Goal: Transaction & Acquisition: Purchase product/service

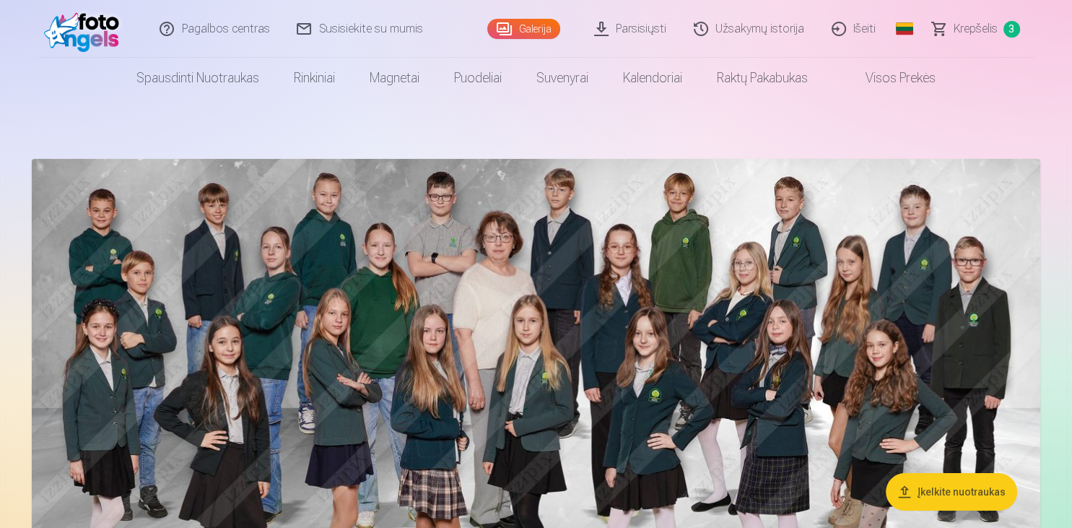
click at [998, 30] on link "Krepšelis 3" at bounding box center [977, 29] width 116 height 58
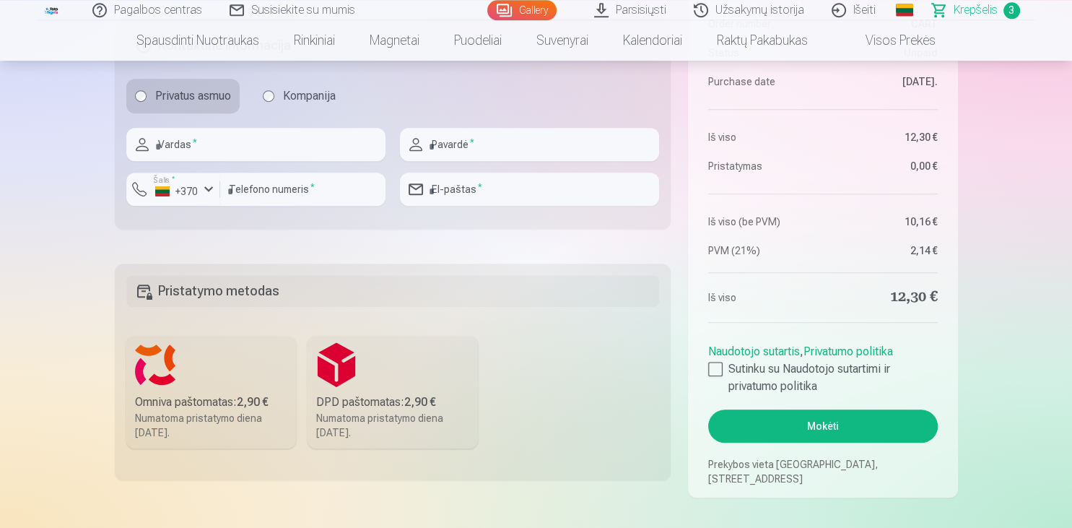
scroll to position [796, 0]
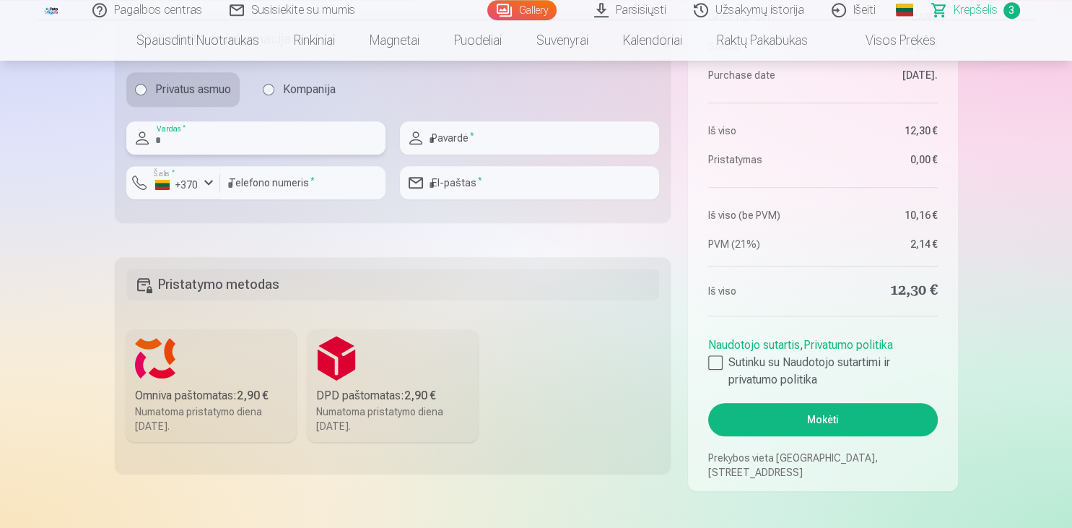
click at [258, 141] on input "text" at bounding box center [255, 137] width 259 height 33
type input "*"
type input "*******"
click at [434, 148] on input "text" at bounding box center [529, 137] width 259 height 33
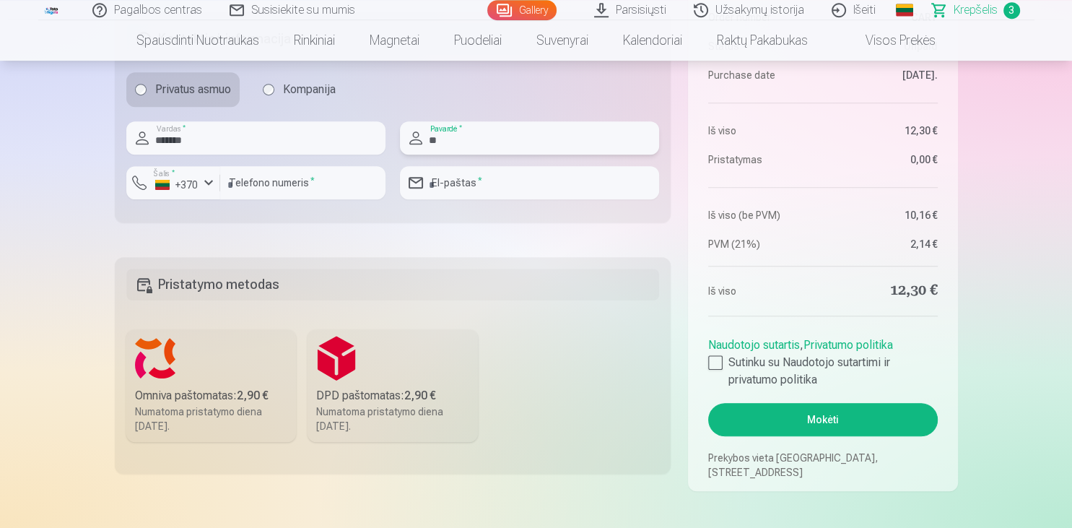
type input "*"
type input "********"
click at [256, 183] on input "number" at bounding box center [302, 182] width 165 height 33
type input "********"
click at [450, 176] on input "email" at bounding box center [529, 182] width 259 height 33
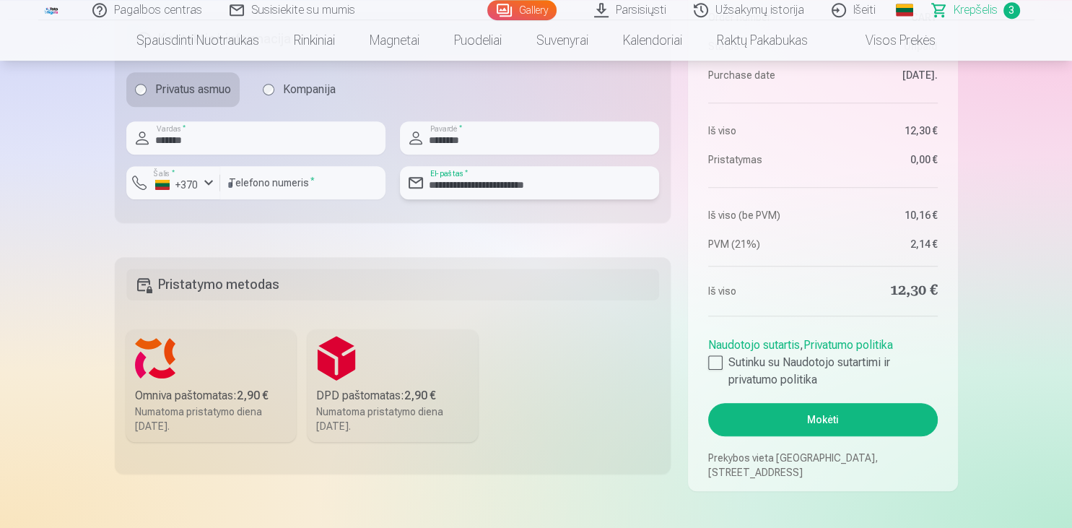
type input "**********"
click at [224, 394] on div "Omniva paštomatas : 2,90 €" at bounding box center [211, 395] width 153 height 17
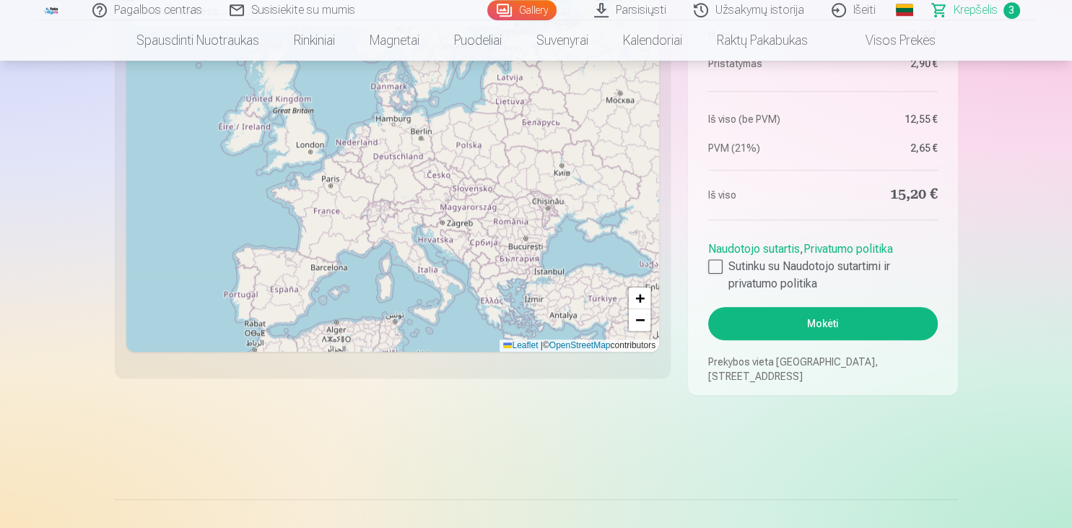
scroll to position [1367, 0]
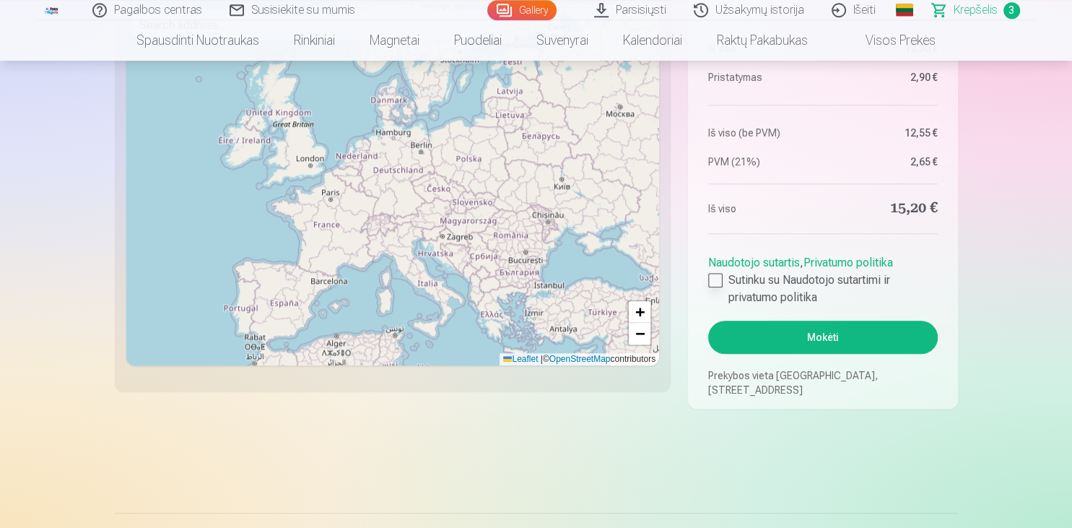
click at [715, 274] on div at bounding box center [715, 280] width 14 height 14
click at [791, 336] on button "Mokėti" at bounding box center [822, 337] width 229 height 33
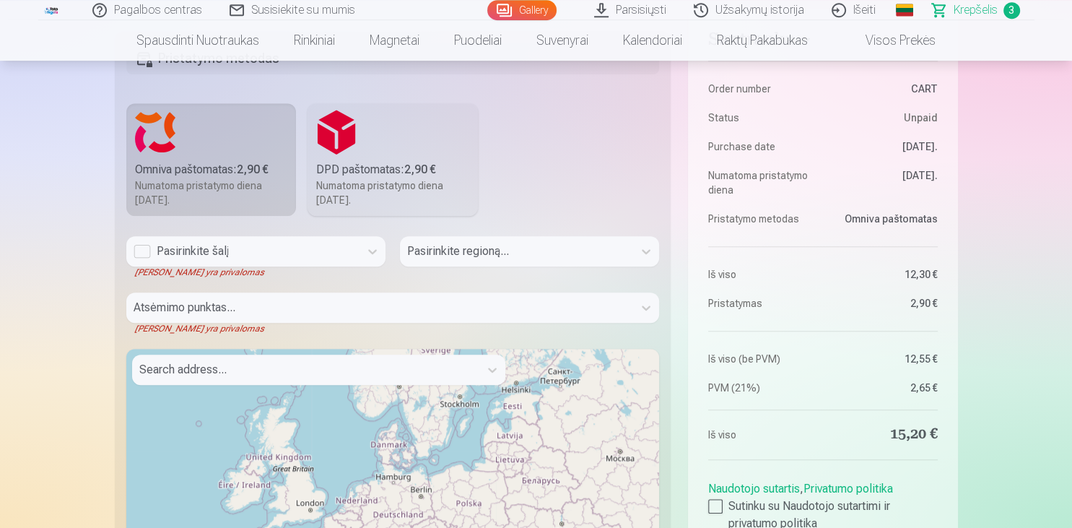
scroll to position [1041, 0]
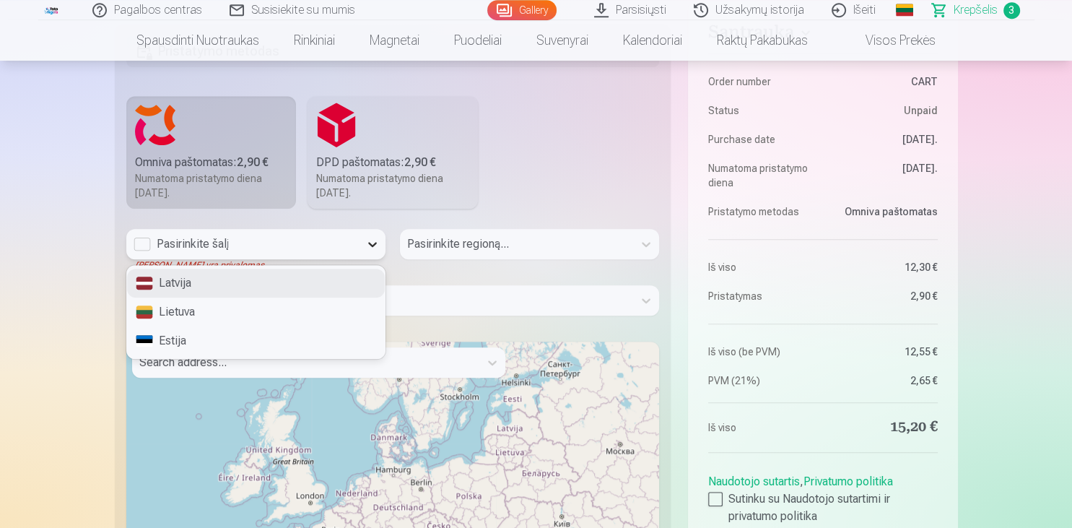
click at [373, 246] on icon at bounding box center [372, 244] width 14 height 14
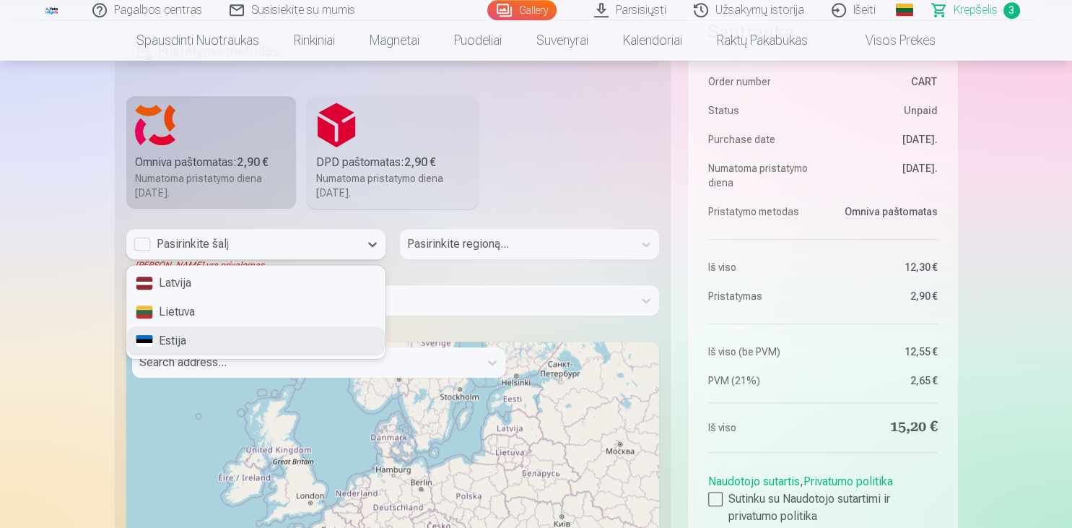
click at [334, 332] on div "Estija" at bounding box center [256, 340] width 258 height 29
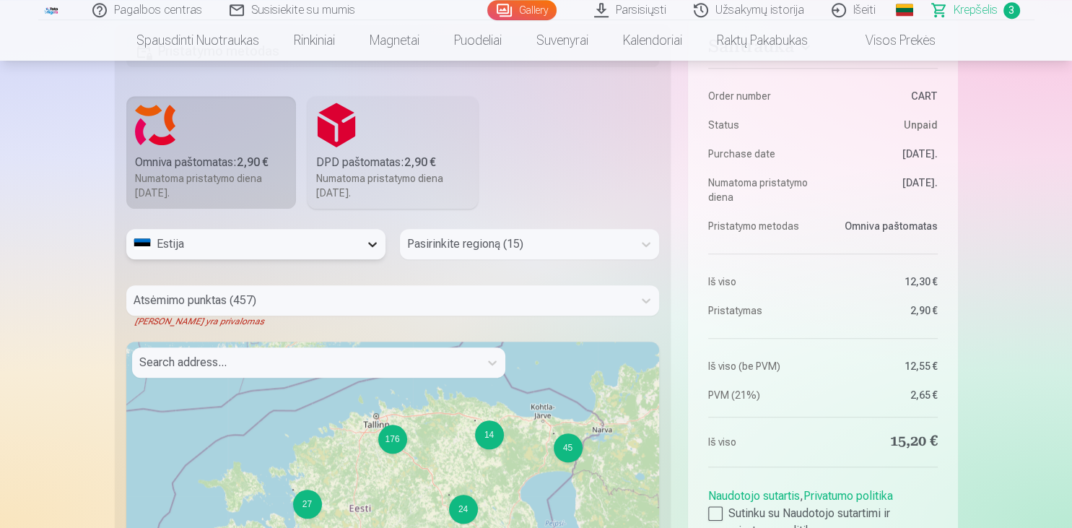
click at [371, 242] on icon at bounding box center [372, 244] width 14 height 14
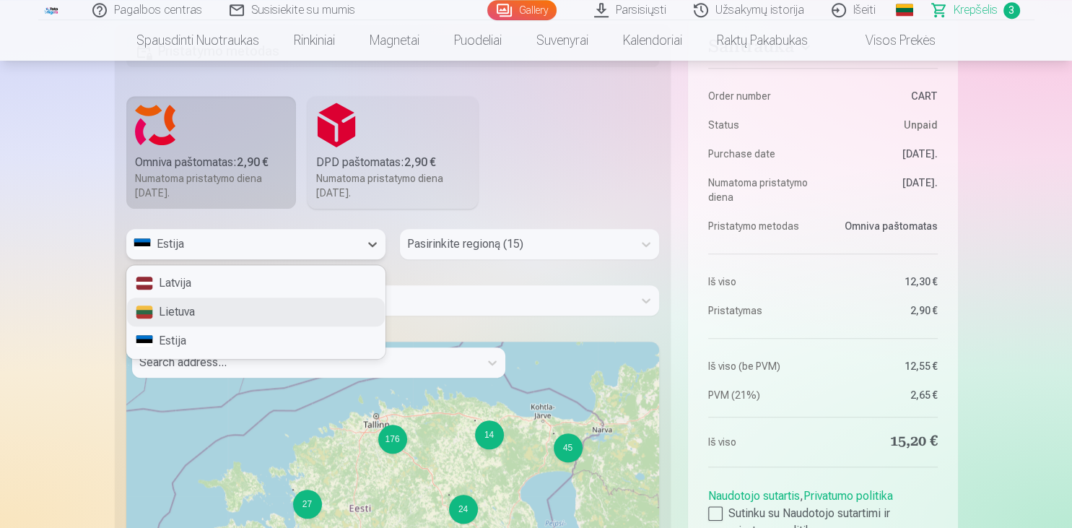
click at [331, 305] on div "Lietuva" at bounding box center [256, 311] width 258 height 29
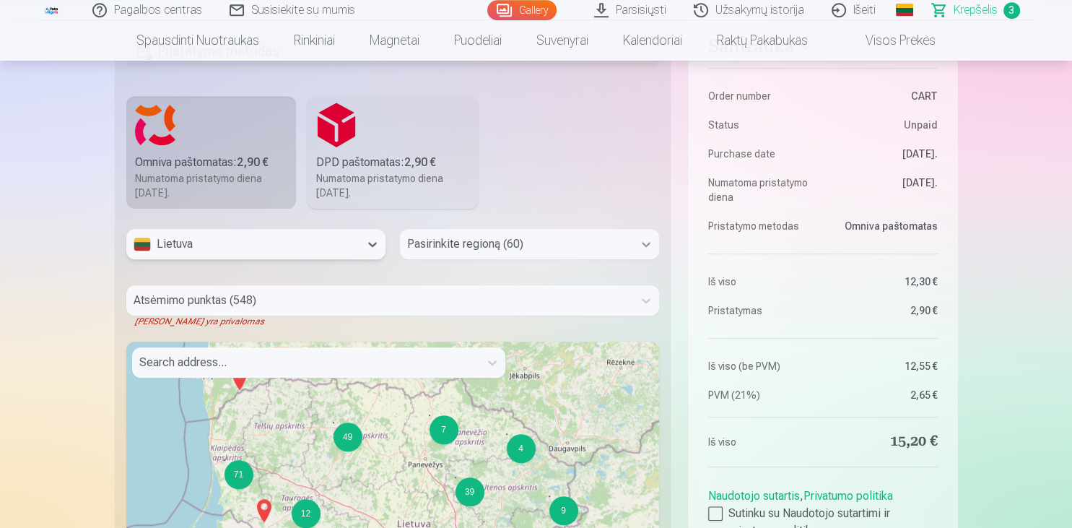
click at [642, 246] on icon at bounding box center [646, 244] width 14 height 14
type input "****"
click at [523, 280] on div "Kretinga" at bounding box center [530, 283] width 258 height 29
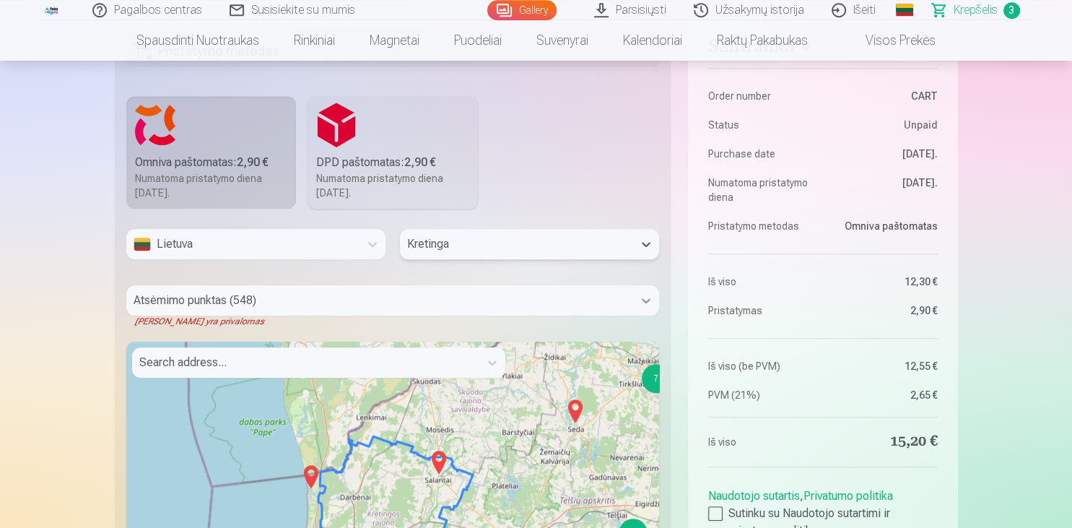
scroll to position [1057, 0]
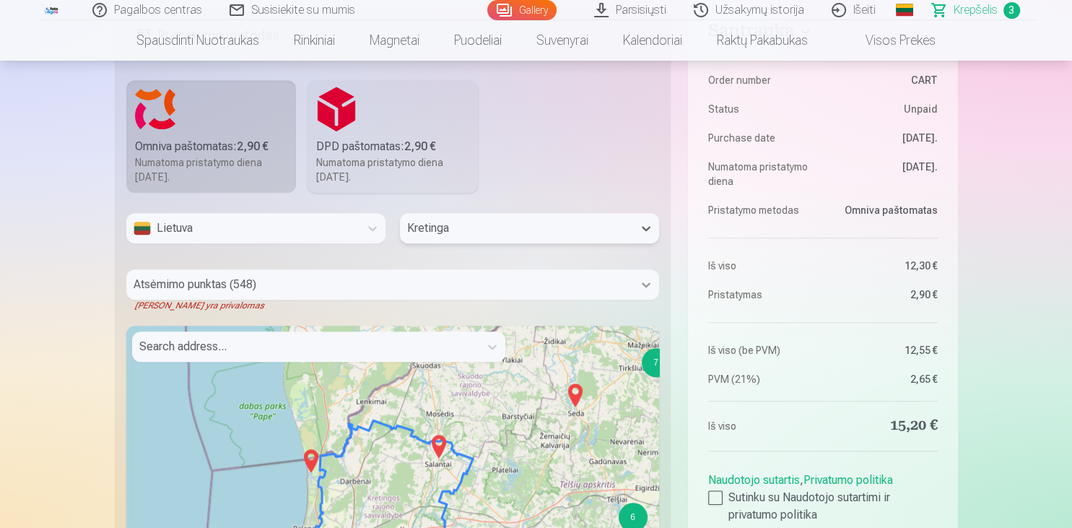
click at [643, 302] on div "Atsėmimo punktas (548) Laukas yra privalomas" at bounding box center [392, 290] width 533 height 42
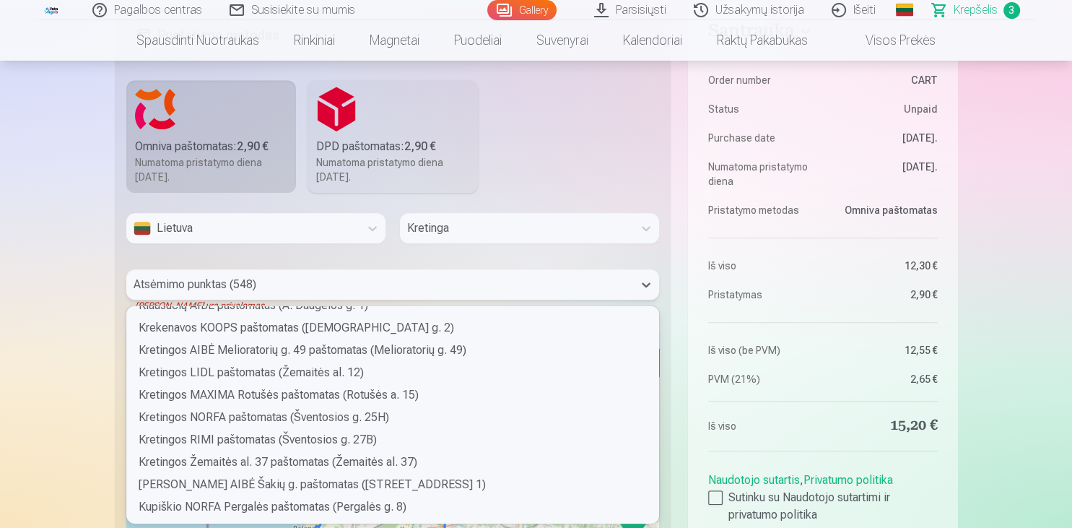
scroll to position [4636, 0]
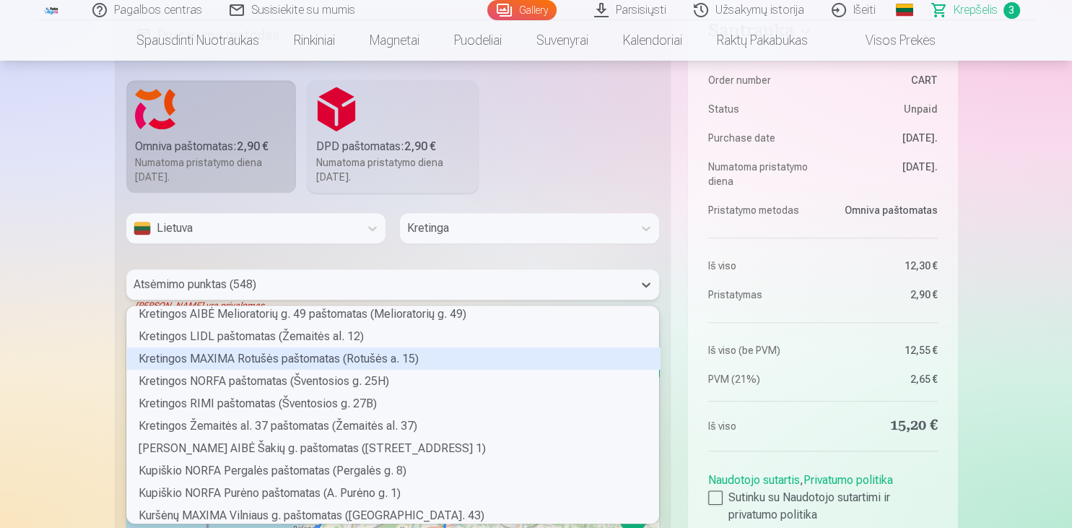
click at [466, 360] on div "Kretingos MAXIMA Rotušės paštomatas (Rotušės a. 15)" at bounding box center [393, 358] width 533 height 22
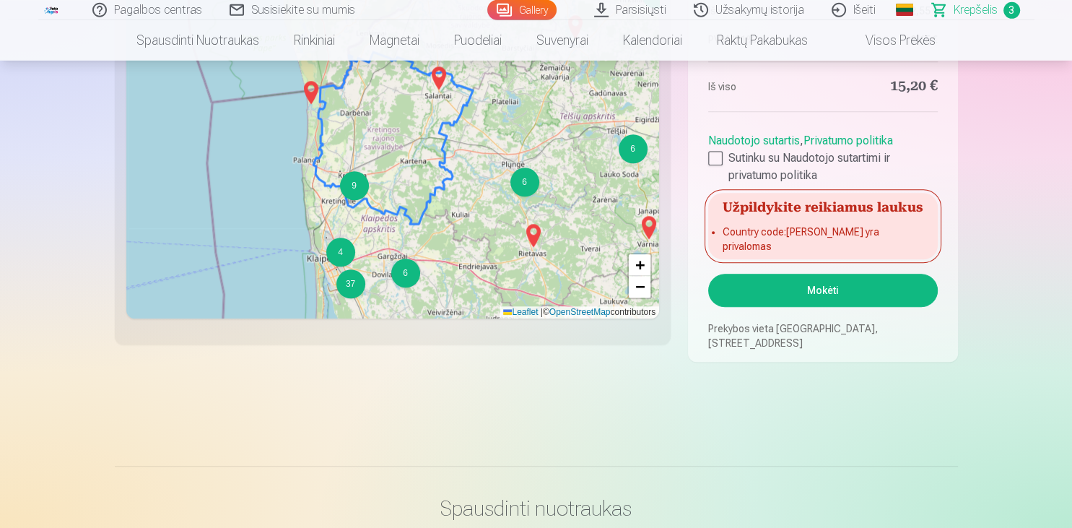
scroll to position [1411, 0]
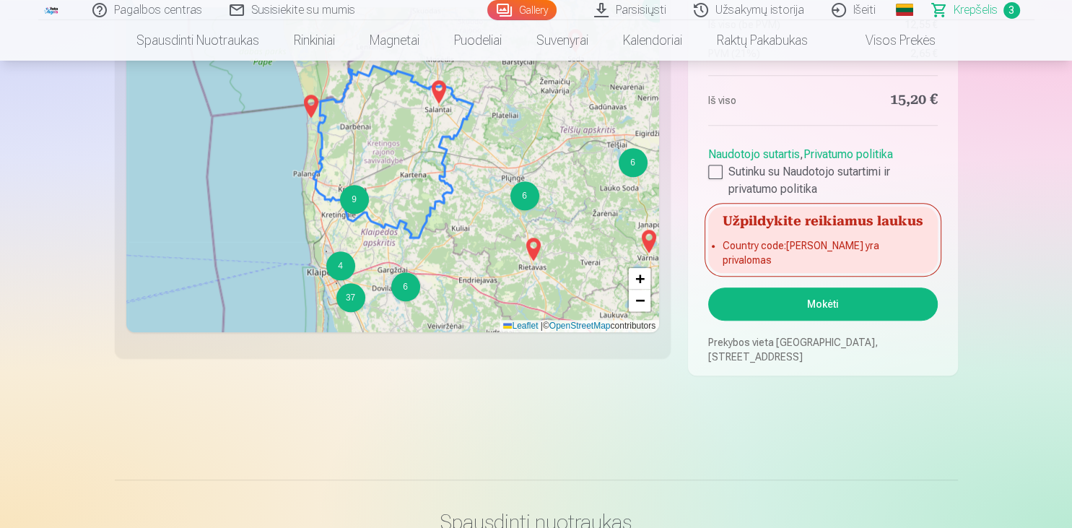
click at [807, 304] on button "Mokėti" at bounding box center [822, 303] width 229 height 33
click at [829, 302] on button "Mokėti" at bounding box center [822, 303] width 229 height 33
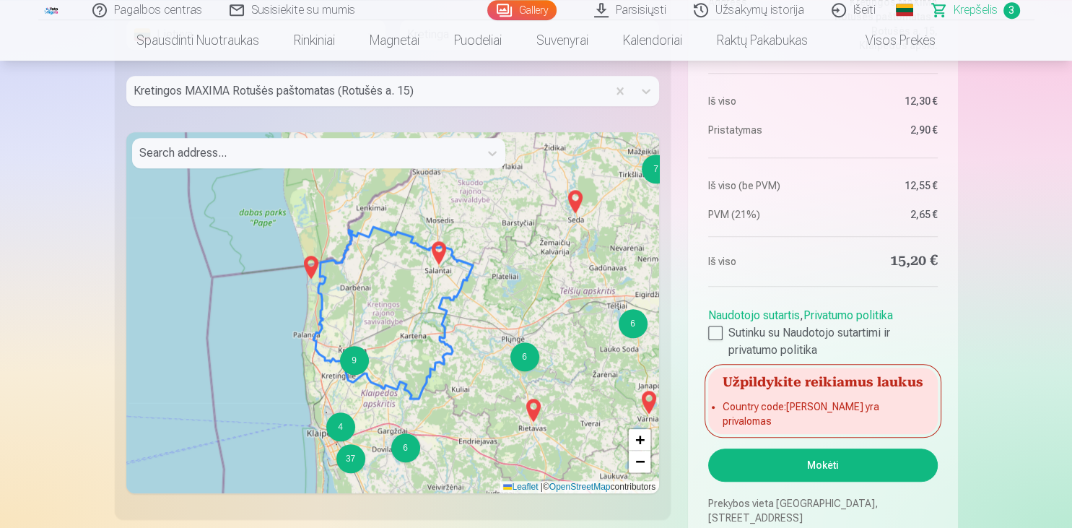
scroll to position [1278, 0]
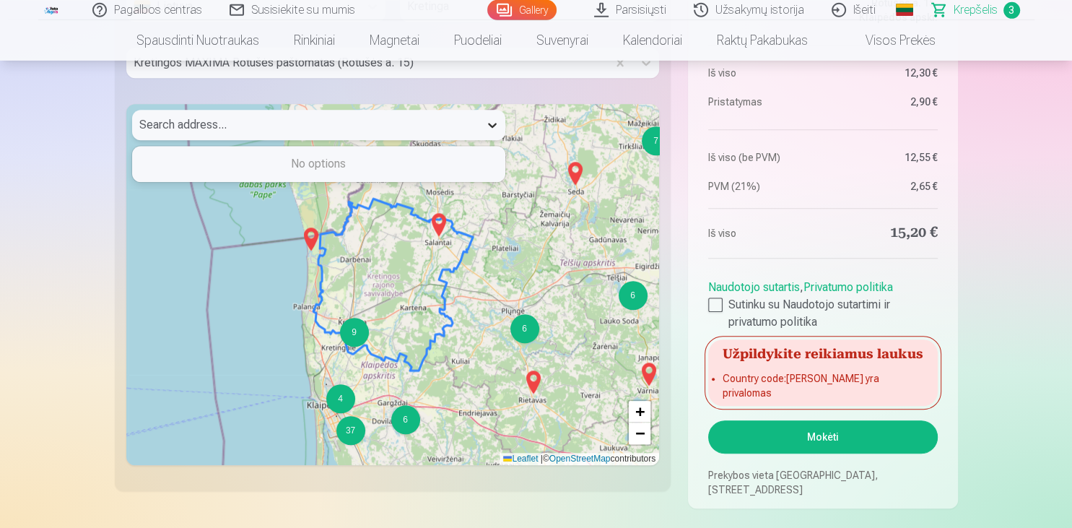
click at [492, 127] on icon at bounding box center [492, 125] width 9 height 5
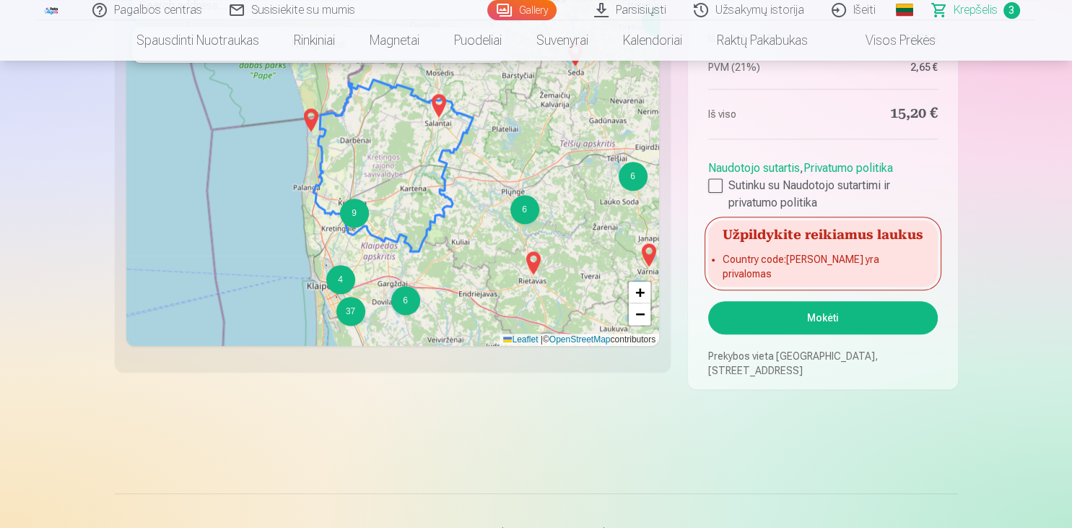
scroll to position [1377, 0]
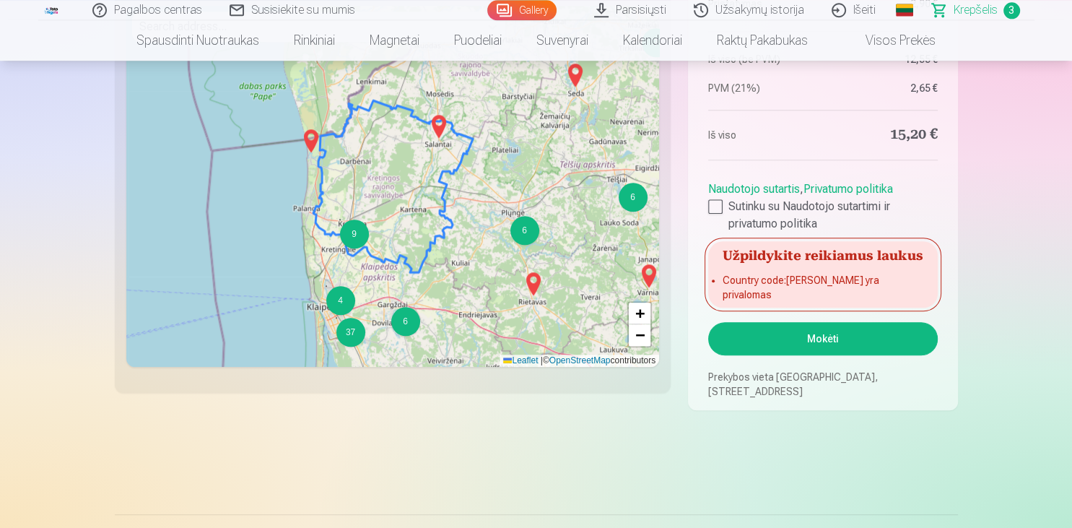
click at [876, 337] on button "Mokėti" at bounding box center [822, 338] width 229 height 33
click at [715, 214] on div at bounding box center [715, 206] width 14 height 14
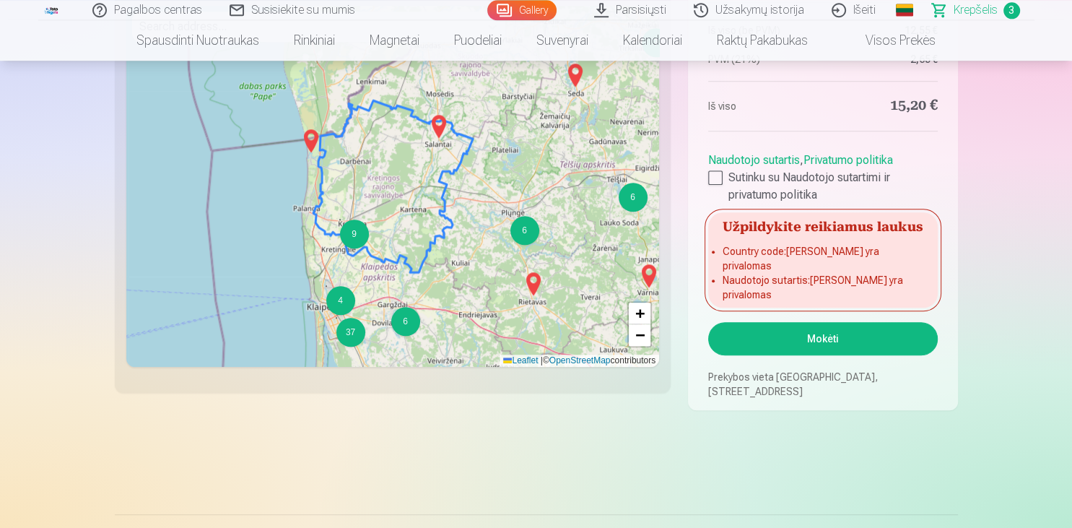
click at [777, 345] on button "Mokėti" at bounding box center [822, 338] width 229 height 33
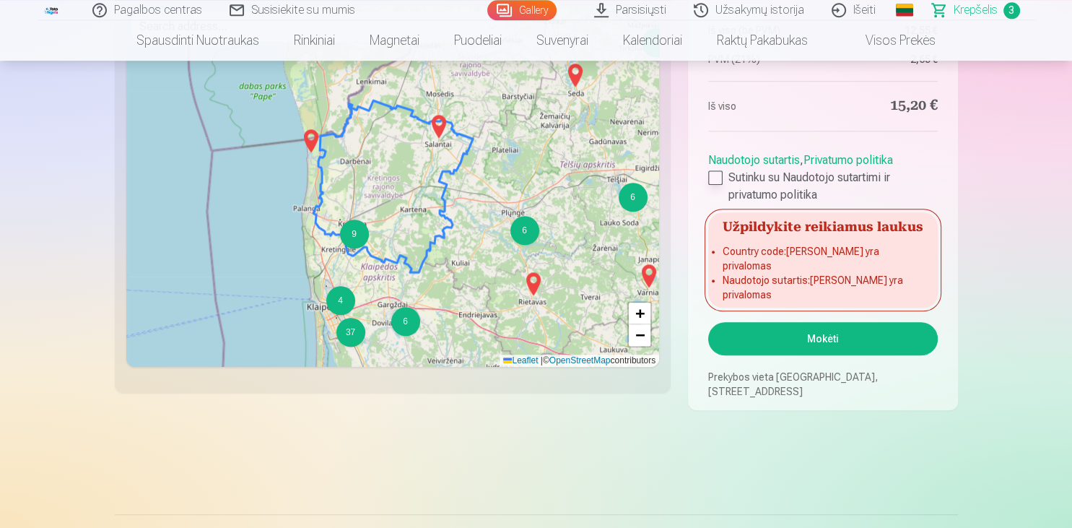
click at [712, 185] on div at bounding box center [715, 177] width 14 height 14
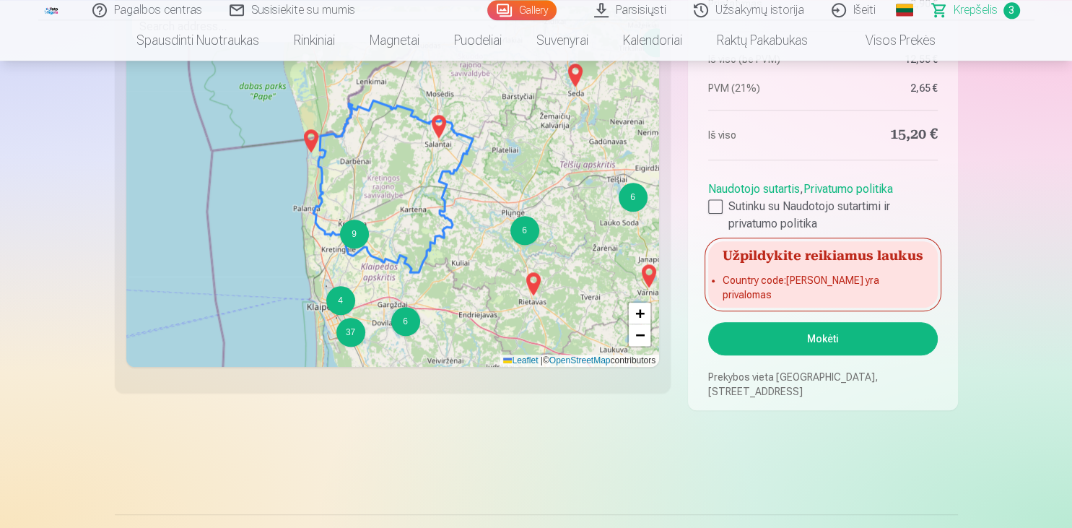
click at [791, 336] on button "Mokėti" at bounding box center [822, 338] width 229 height 33
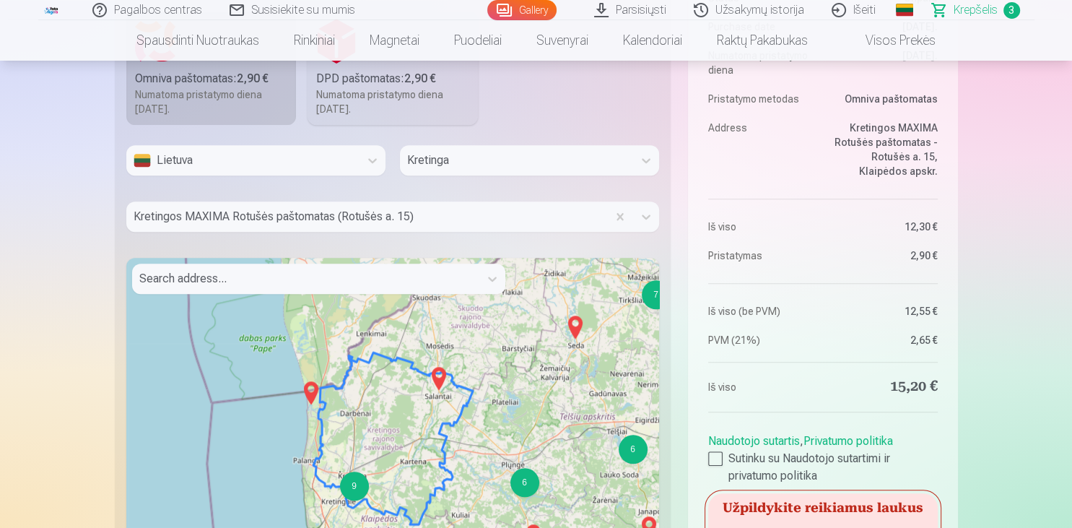
scroll to position [1132, 0]
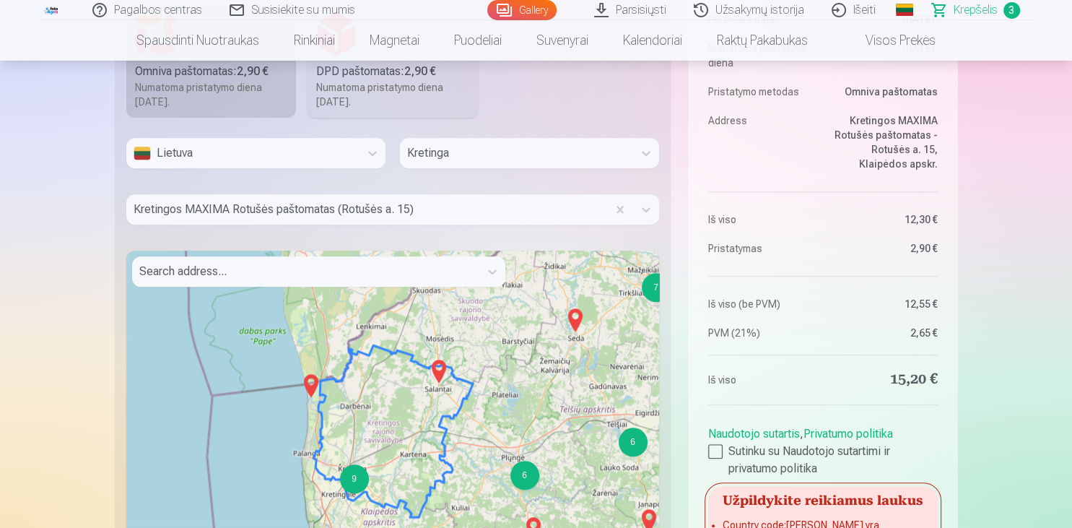
click at [308, 265] on div at bounding box center [305, 271] width 333 height 20
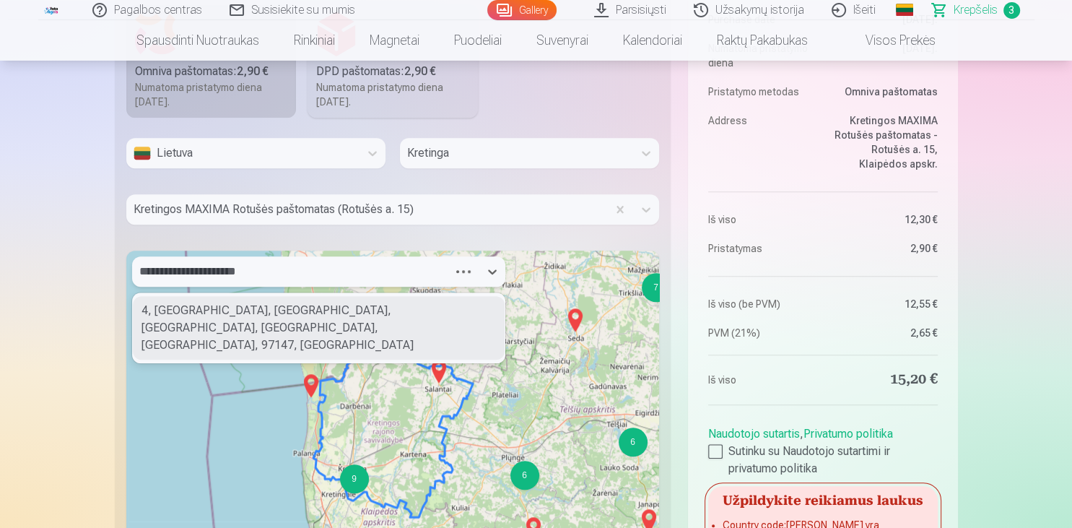
type input "**********"
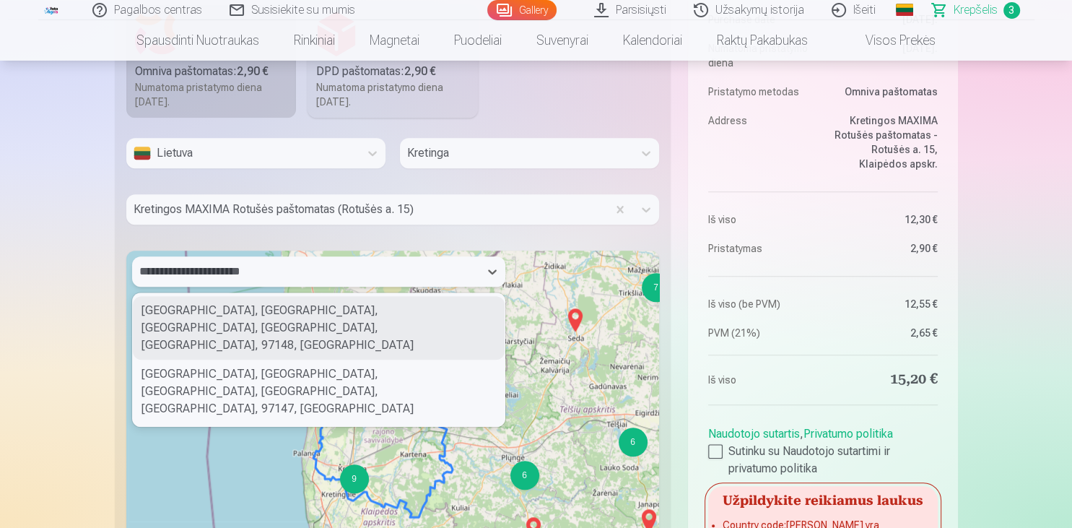
click at [317, 316] on div "Laisvės g., Kretinga, Kretingos miesto seniūnija, Kretinga District Municipalit…" at bounding box center [319, 328] width 372 height 64
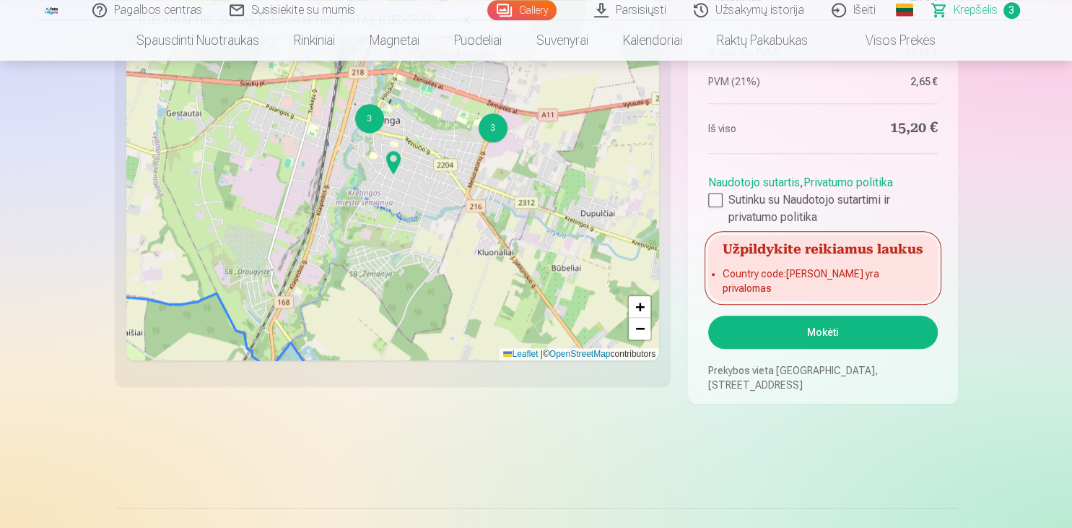
scroll to position [1390, 0]
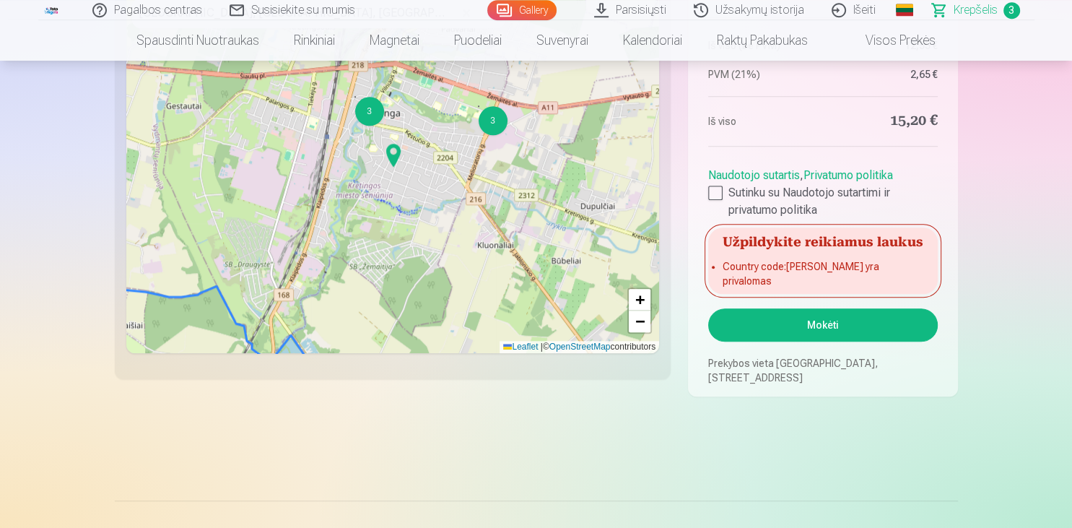
click at [858, 330] on button "Mokėti" at bounding box center [822, 324] width 229 height 33
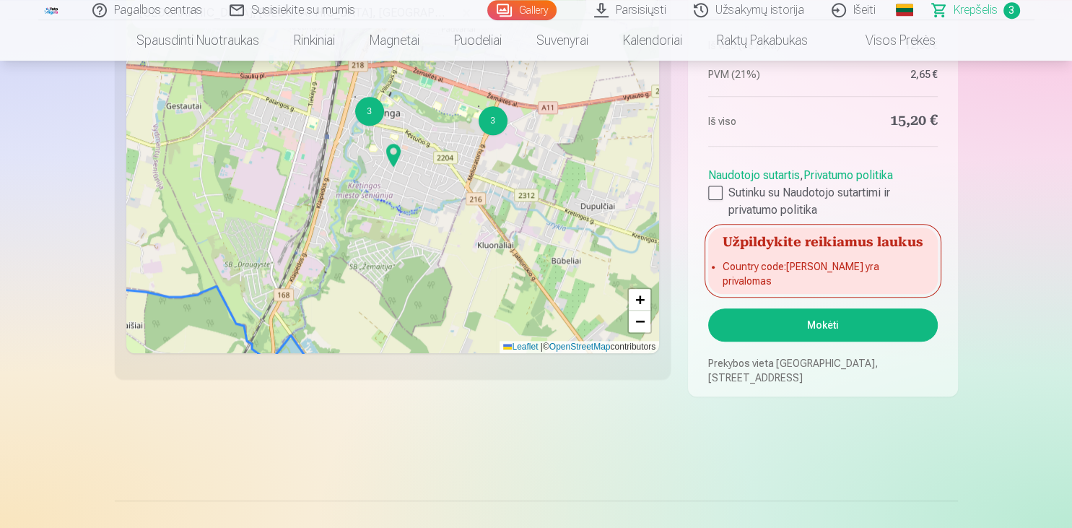
click at [858, 330] on button "Mokėti" at bounding box center [822, 324] width 229 height 33
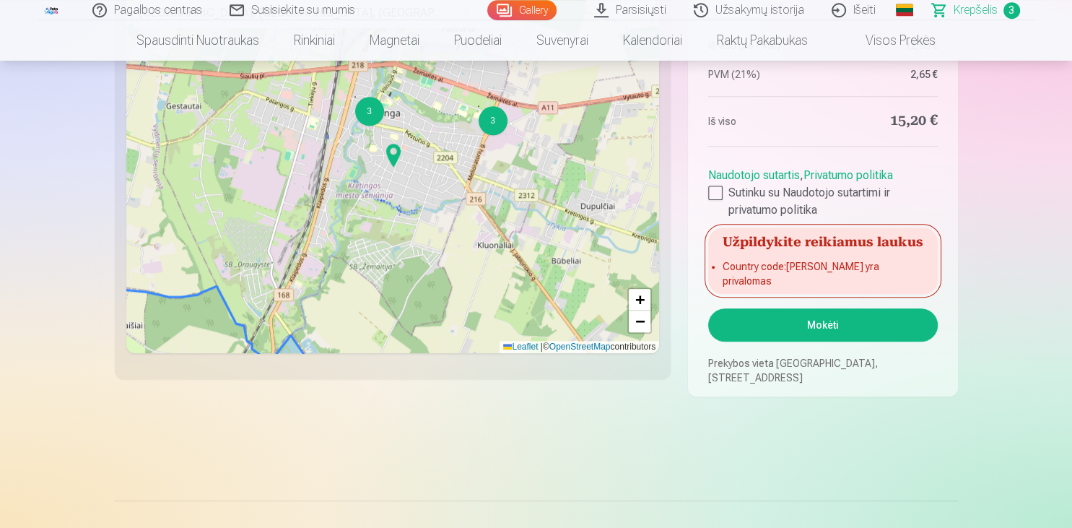
click at [858, 330] on button "Mokėti" at bounding box center [822, 324] width 229 height 33
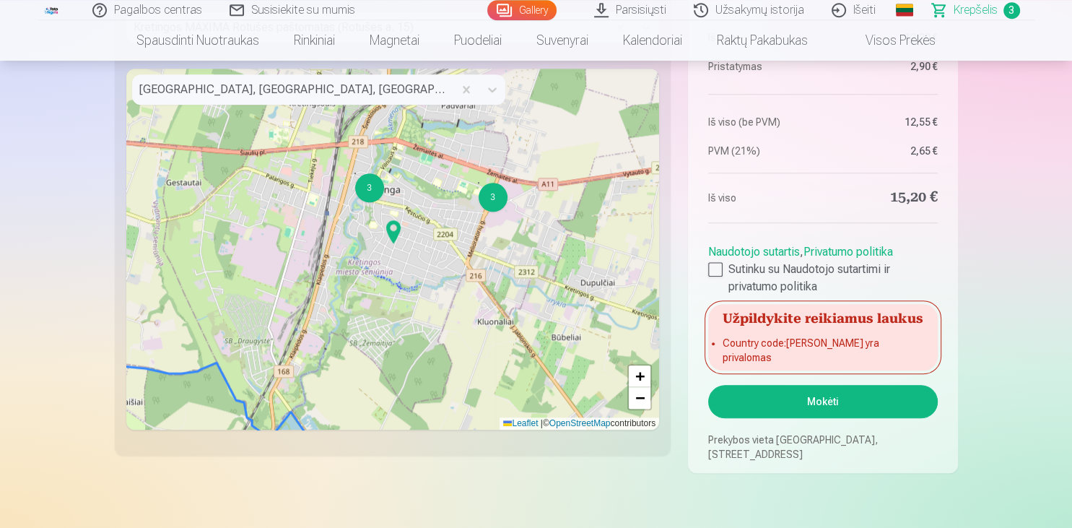
scroll to position [1334, 0]
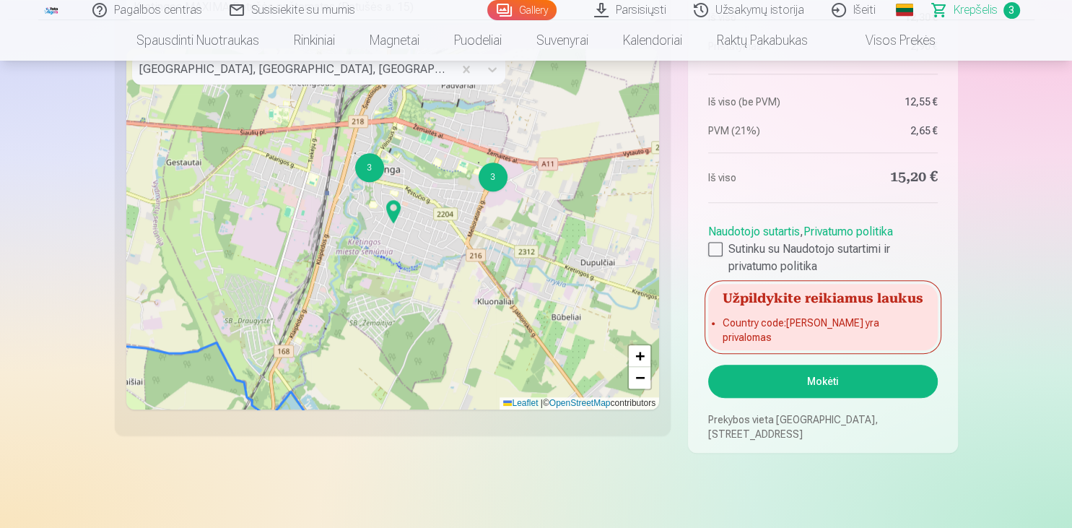
click at [772, 380] on button "Mokėti" at bounding box center [822, 381] width 229 height 33
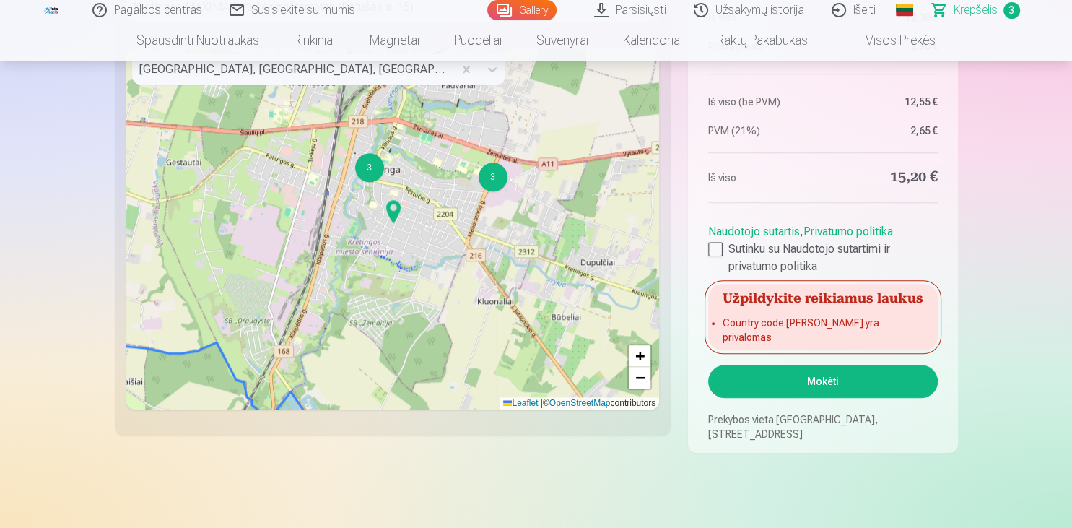
click at [772, 380] on button "Mokėti" at bounding box center [822, 381] width 229 height 33
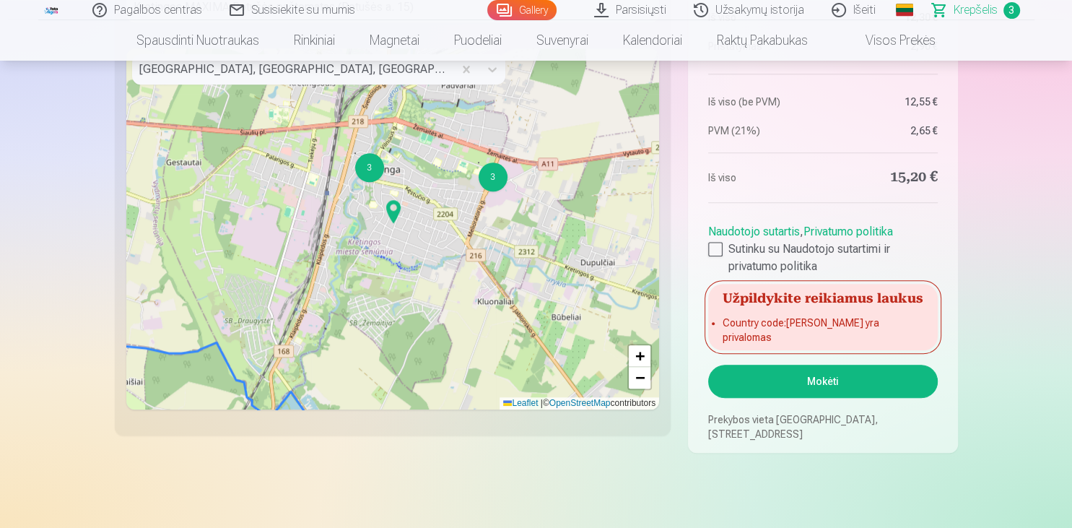
click at [772, 380] on button "Mokėti" at bounding box center [822, 381] width 229 height 33
click at [813, 375] on button "Mokėti" at bounding box center [822, 381] width 229 height 33
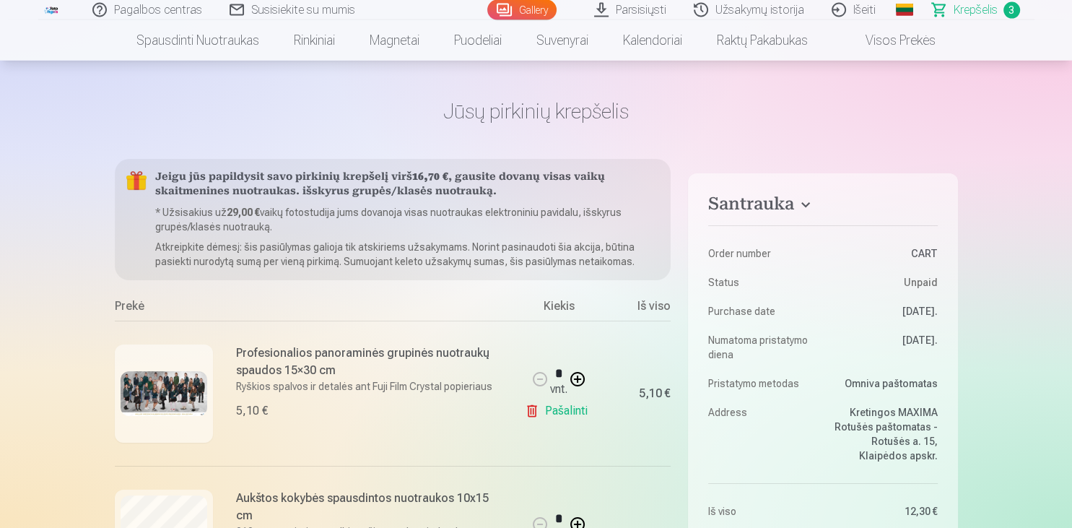
scroll to position [0, 0]
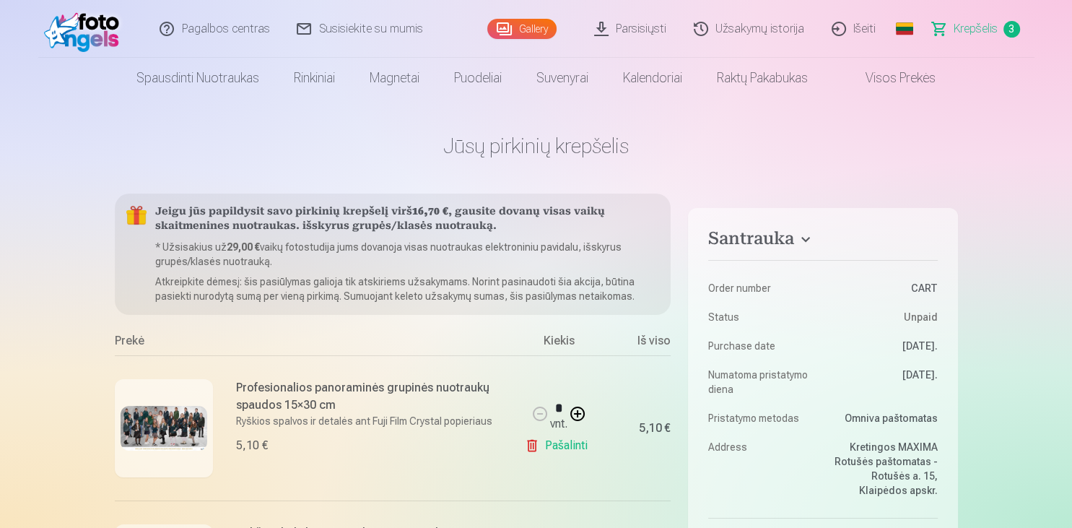
click at [639, 27] on link "Parsisiųsti" at bounding box center [631, 29] width 100 height 58
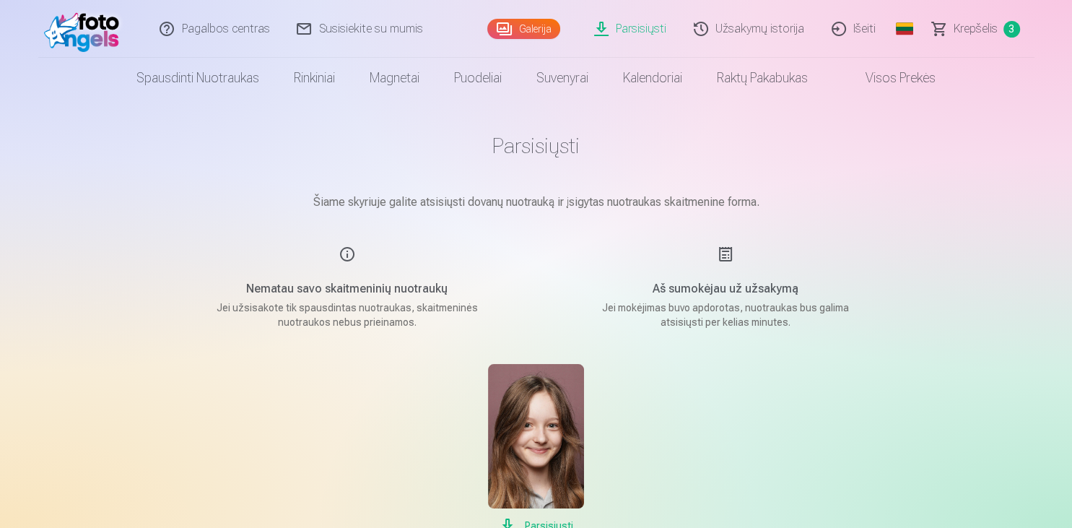
click at [532, 399] on img at bounding box center [536, 436] width 96 height 144
click at [969, 21] on span "Krepšelis" at bounding box center [976, 28] width 44 height 17
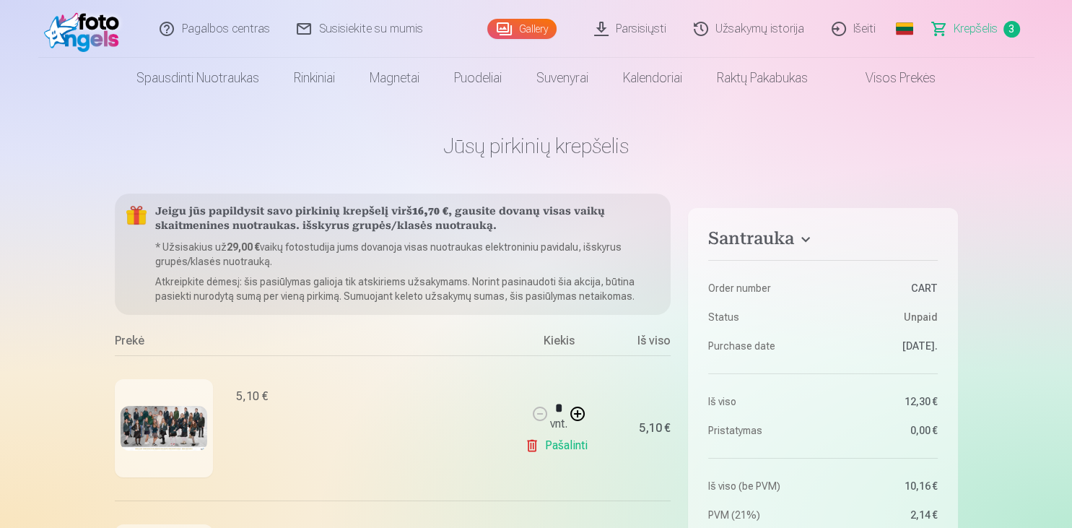
click at [969, 21] on span "Krepšelis" at bounding box center [976, 28] width 44 height 17
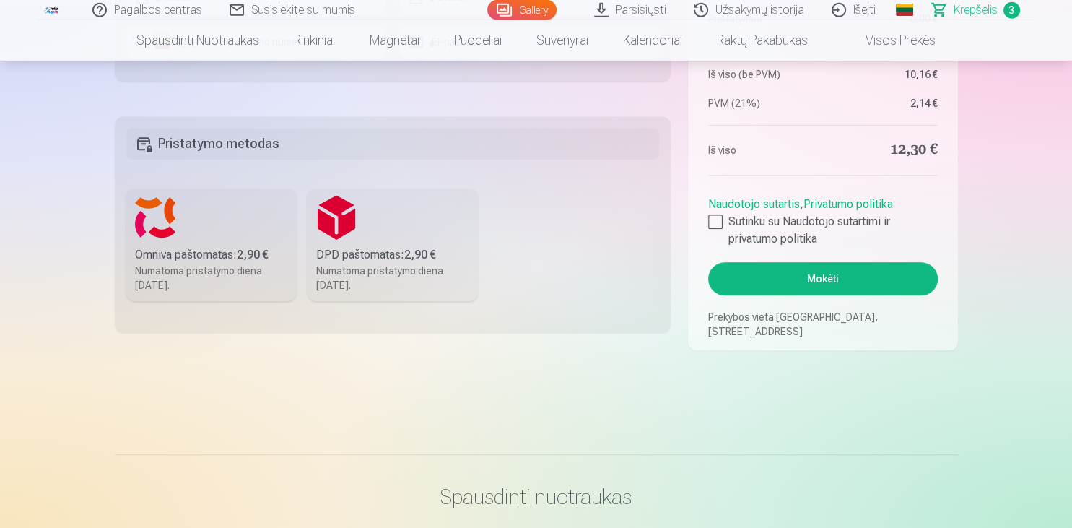
scroll to position [950, 0]
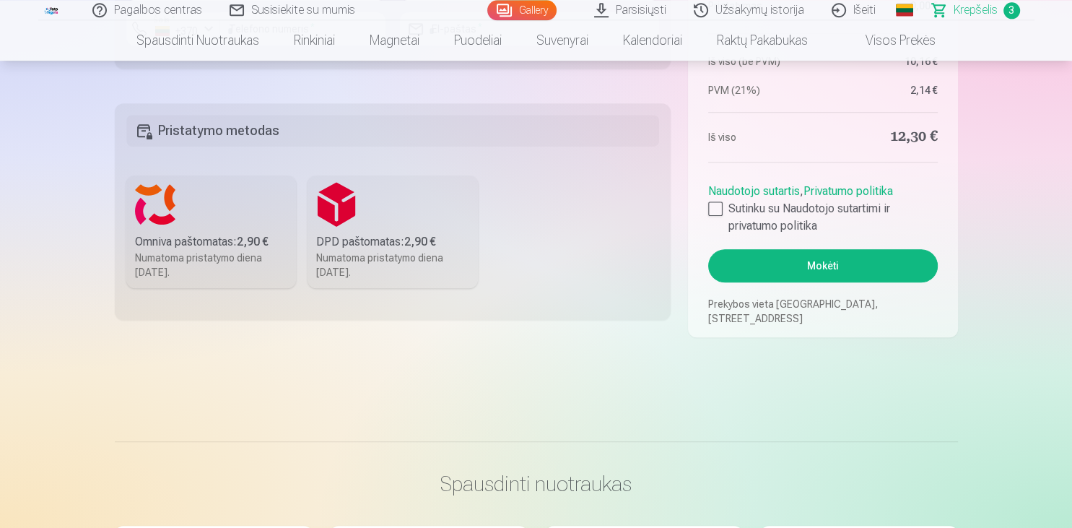
click at [874, 274] on button "Mokėti" at bounding box center [822, 265] width 229 height 33
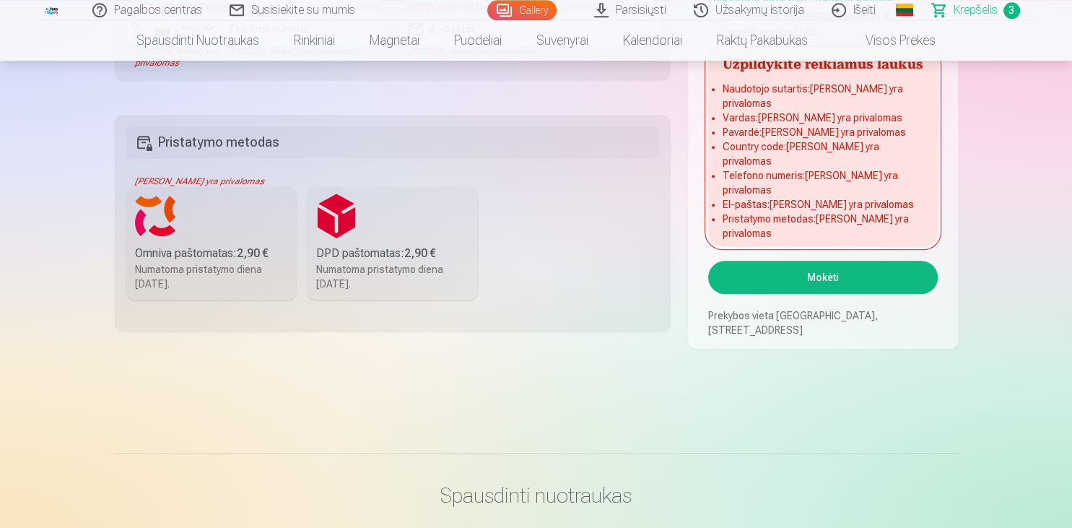
click at [714, 22] on div at bounding box center [715, 15] width 14 height 14
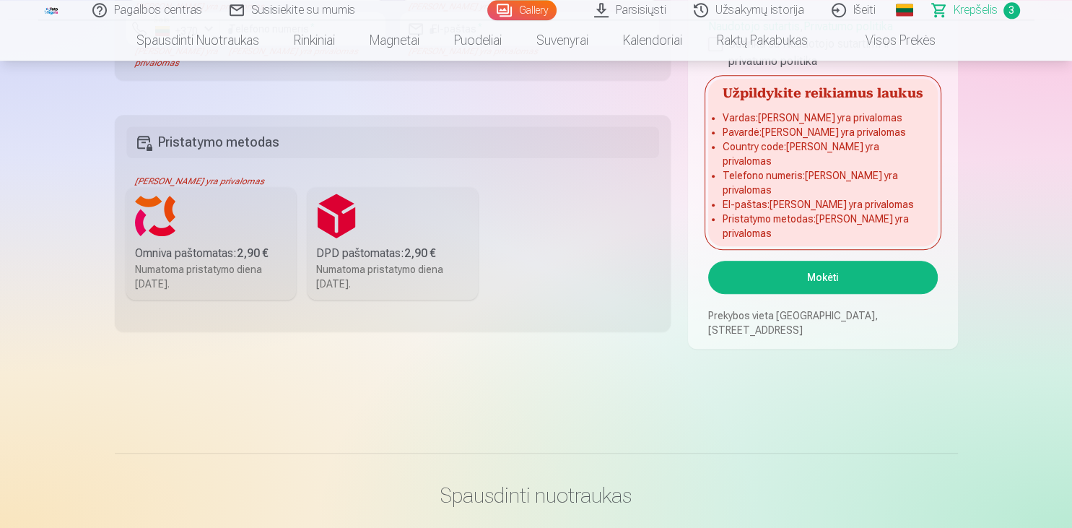
click at [790, 289] on button "Mokėti" at bounding box center [822, 277] width 229 height 33
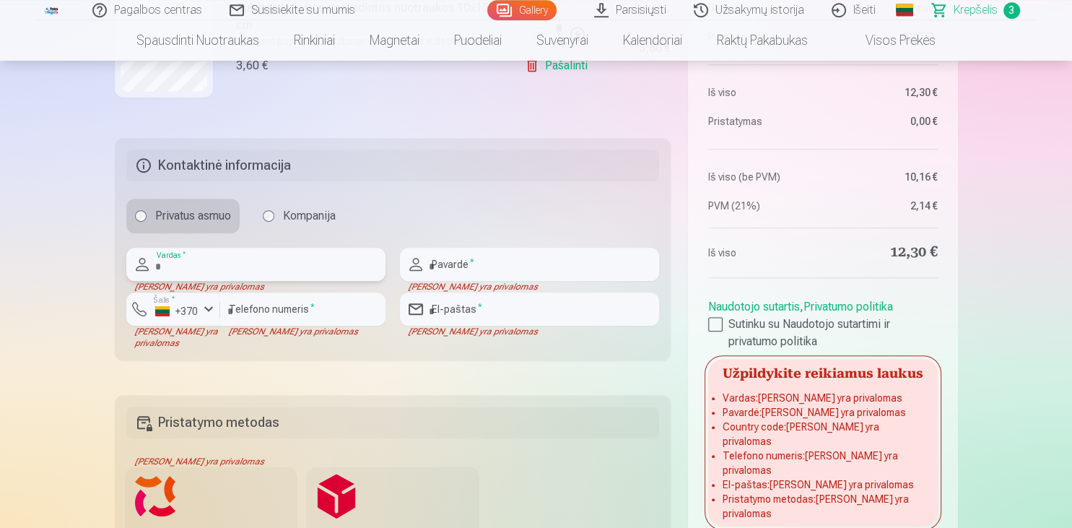
click at [183, 273] on input "text" at bounding box center [255, 264] width 259 height 33
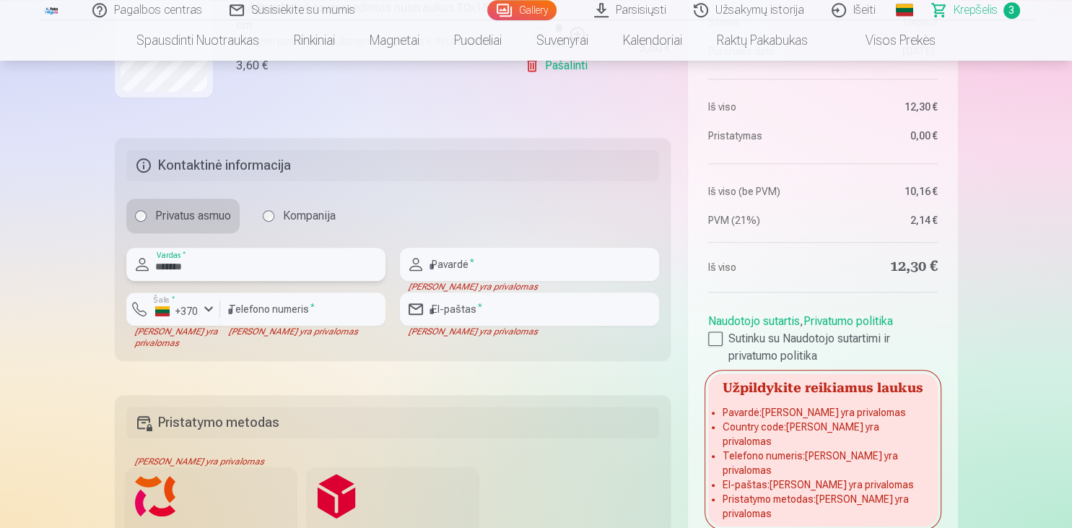
type input "*******"
click at [444, 274] on input "text" at bounding box center [529, 264] width 259 height 33
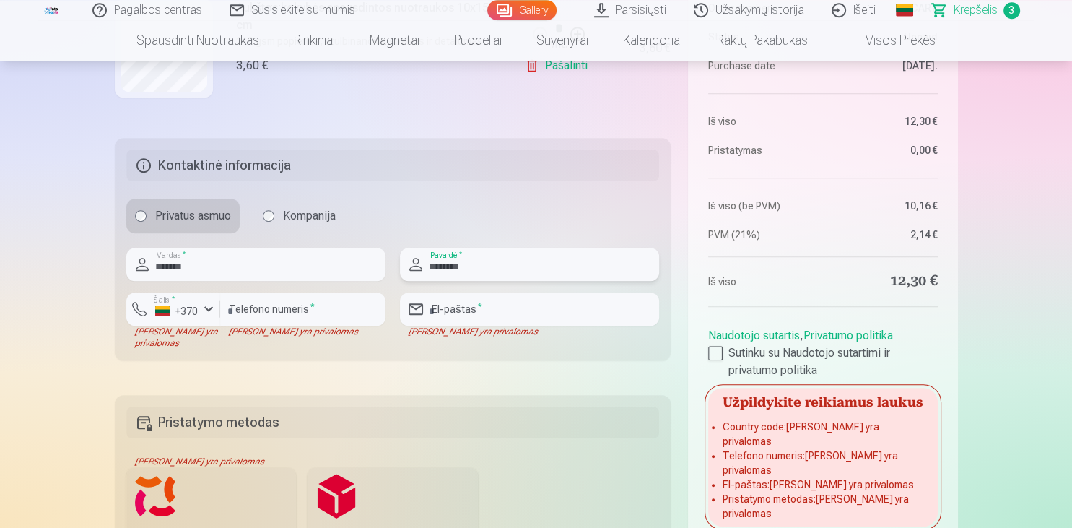
type input "********"
click at [289, 313] on input "number" at bounding box center [302, 308] width 165 height 33
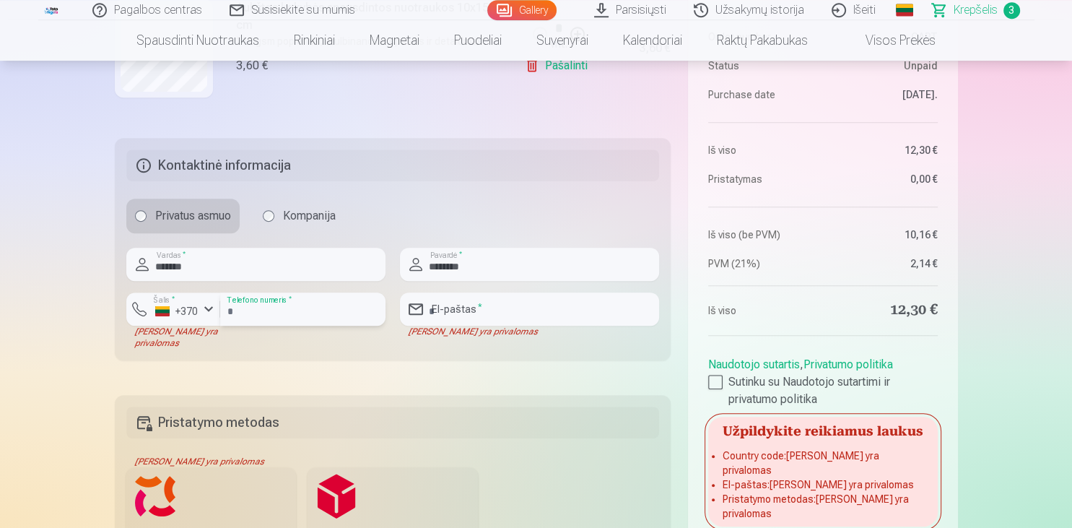
type input "********"
click at [455, 310] on input "email" at bounding box center [529, 308] width 259 height 33
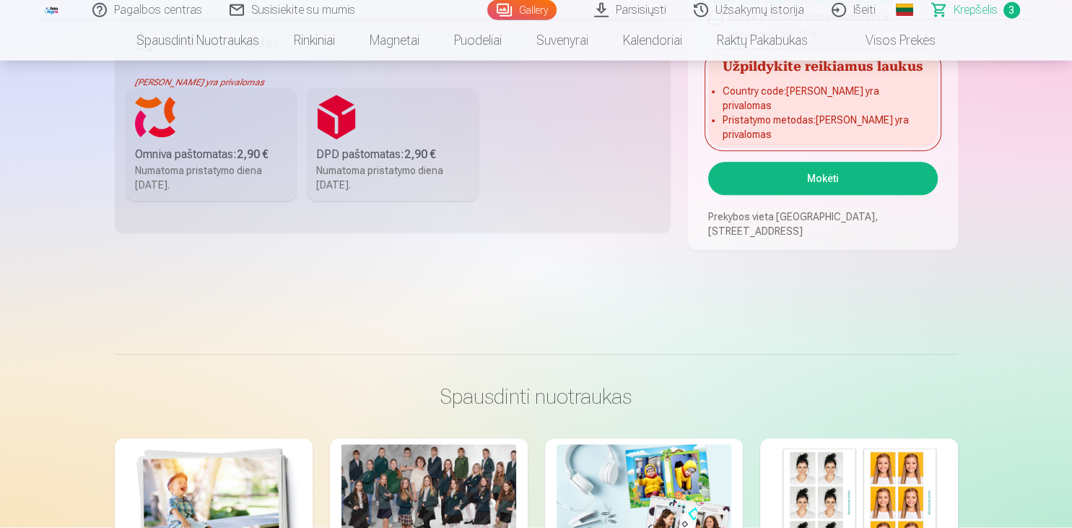
scroll to position [1055, 0]
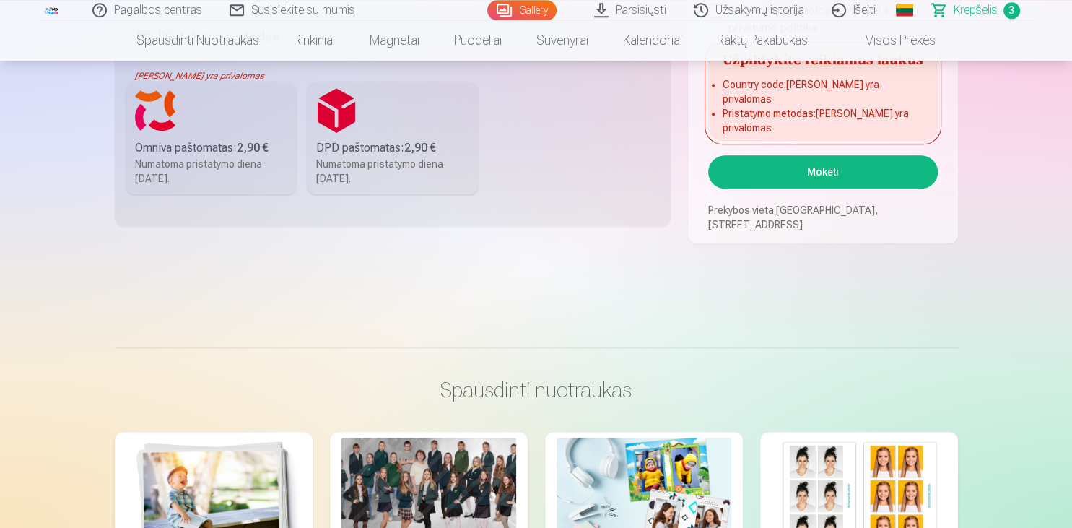
type input "**********"
click at [183, 144] on div "Omniva paštomatas : 2,90 €" at bounding box center [211, 147] width 153 height 17
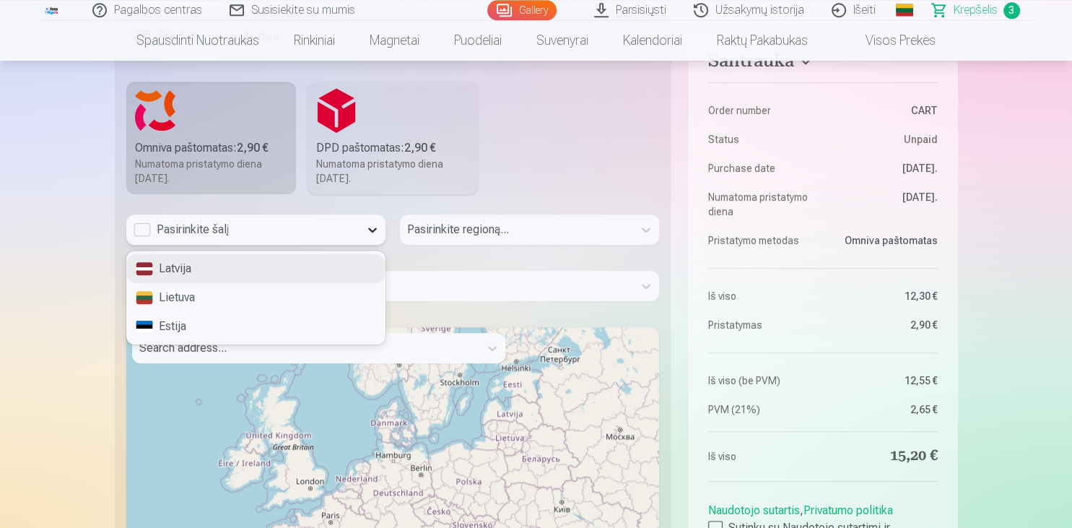
click at [370, 230] on icon at bounding box center [372, 229] width 9 height 5
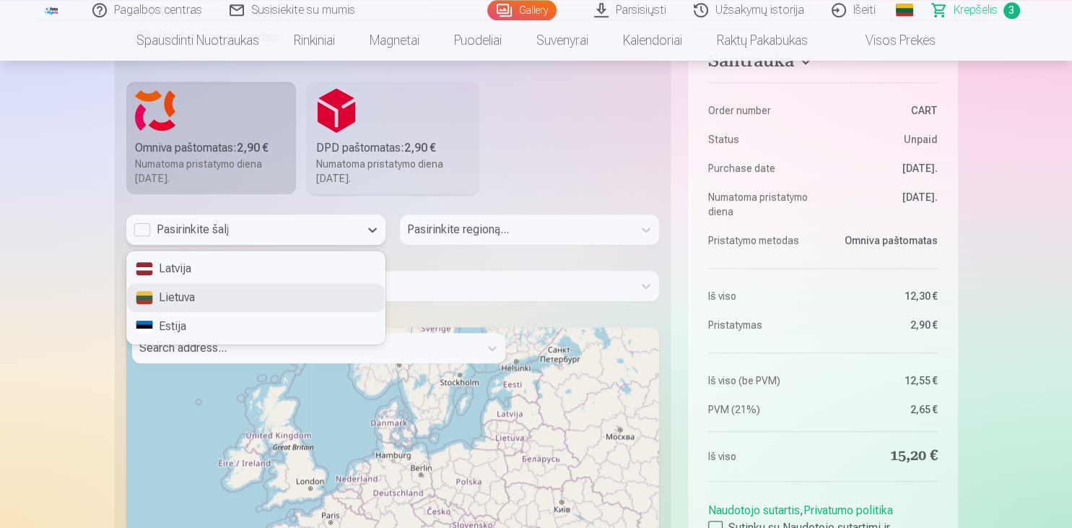
click at [319, 296] on div "Lietuva" at bounding box center [256, 297] width 258 height 29
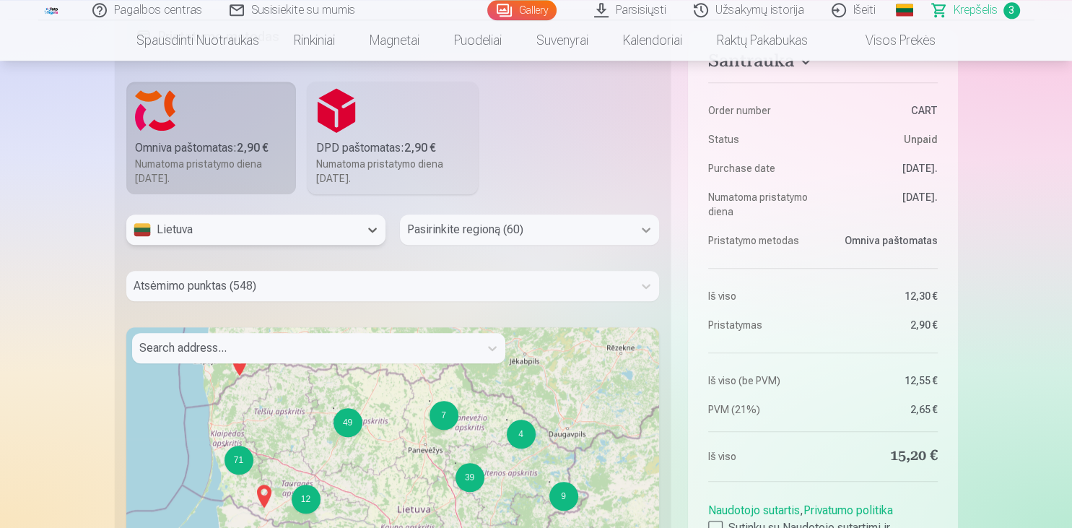
click at [647, 226] on icon at bounding box center [646, 229] width 14 height 14
type input "***"
click at [608, 259] on div "Kretinga" at bounding box center [530, 268] width 258 height 29
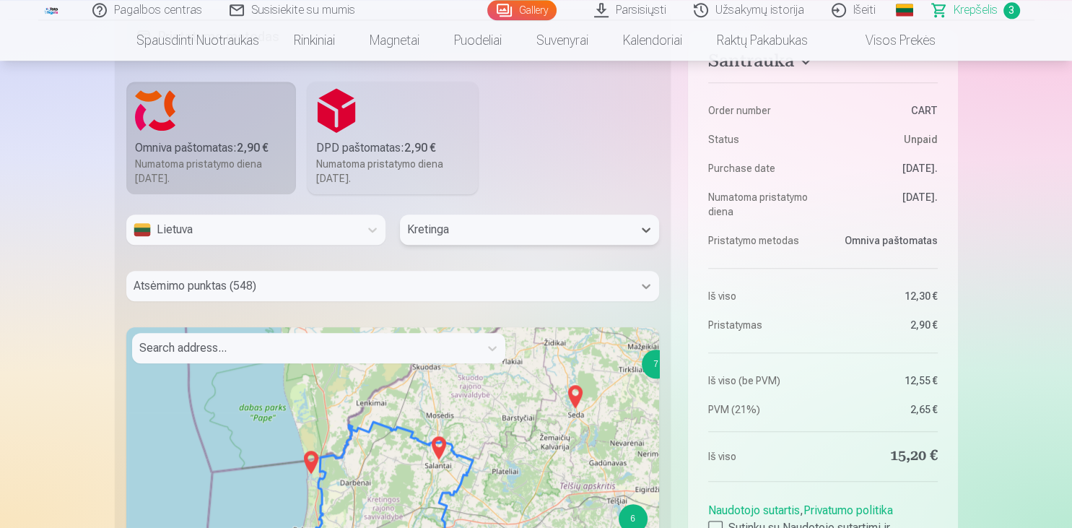
click at [650, 285] on icon at bounding box center [646, 286] width 14 height 14
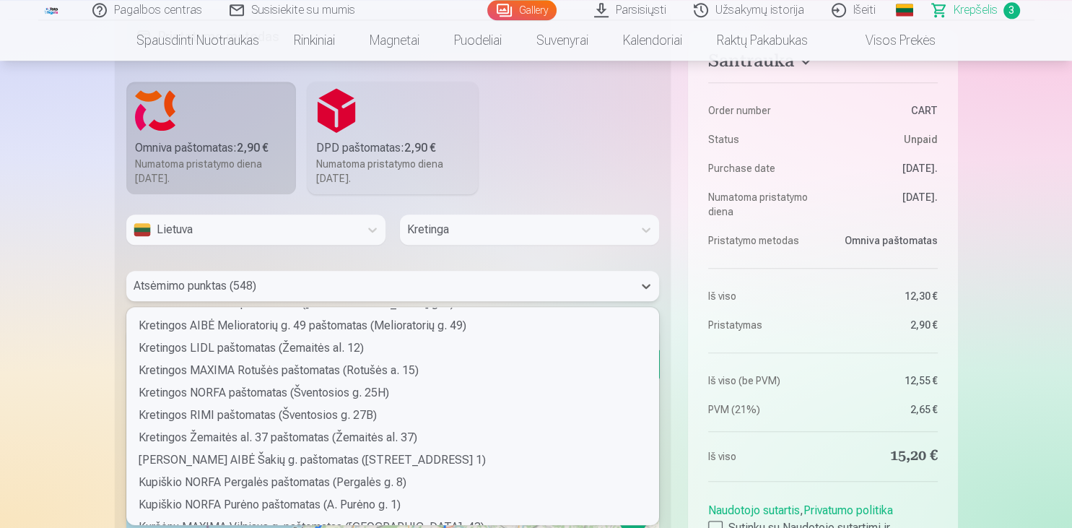
scroll to position [4619, 0]
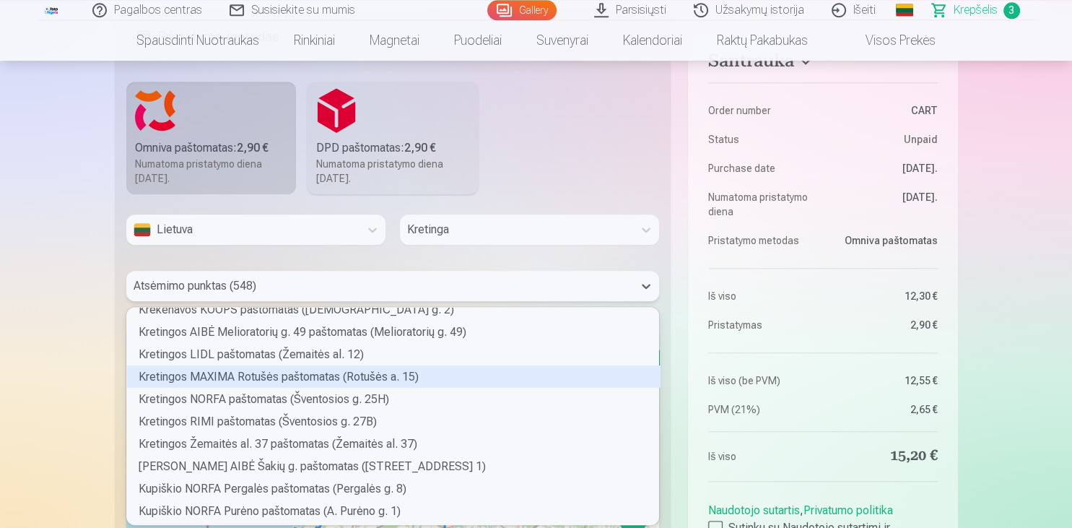
click at [449, 373] on div "Kretingos MAXIMA Rotušės paštomatas (Rotušės a. 15)" at bounding box center [393, 376] width 533 height 22
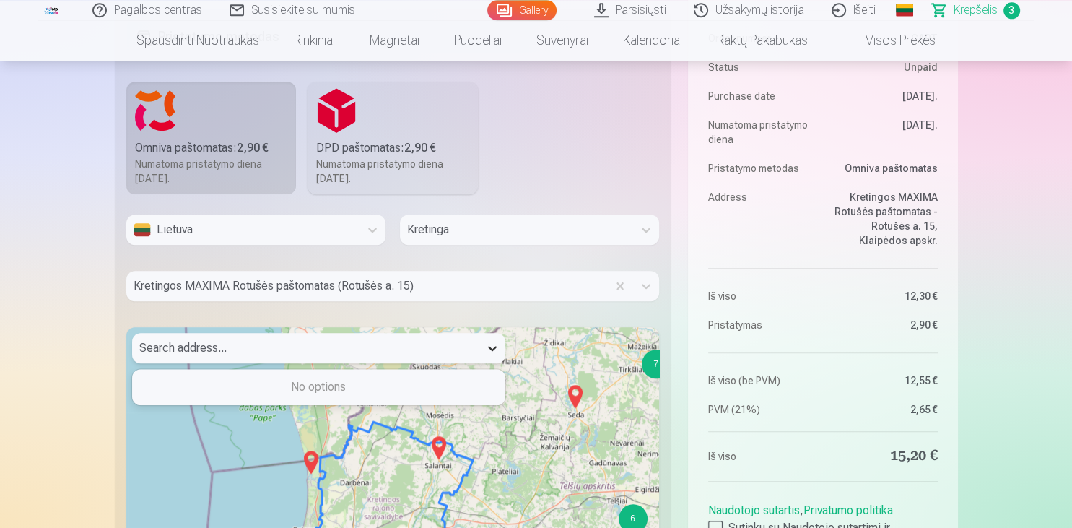
click at [494, 349] on icon at bounding box center [492, 348] width 14 height 14
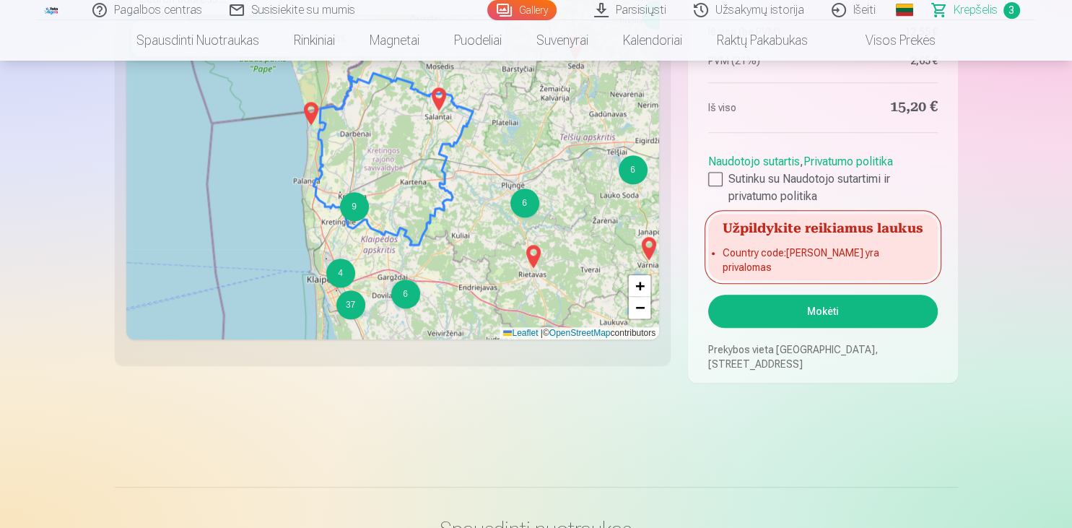
scroll to position [1398, 0]
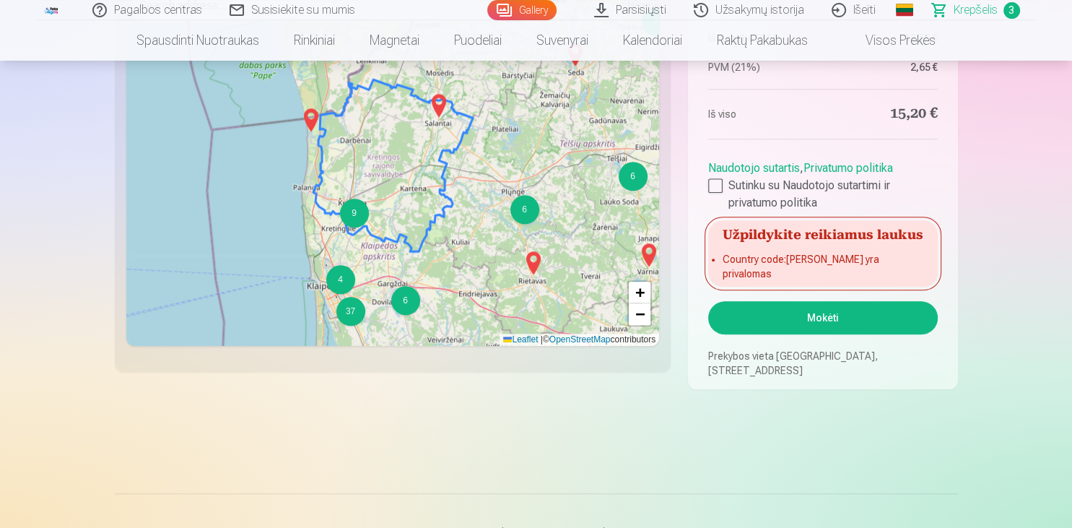
click at [831, 302] on button "Mokėti" at bounding box center [822, 317] width 229 height 33
click at [824, 314] on button "Mokėti" at bounding box center [822, 317] width 229 height 33
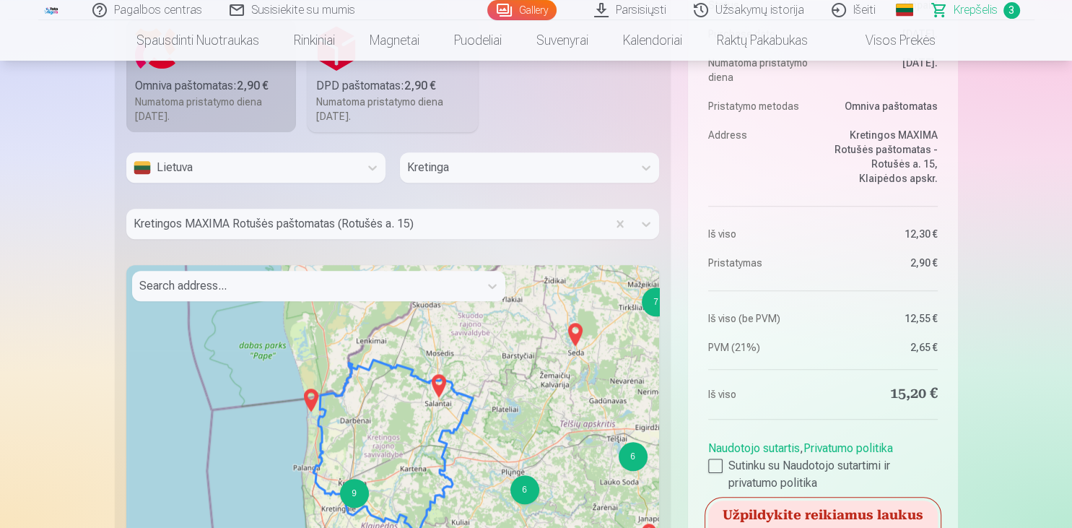
scroll to position [1104, 0]
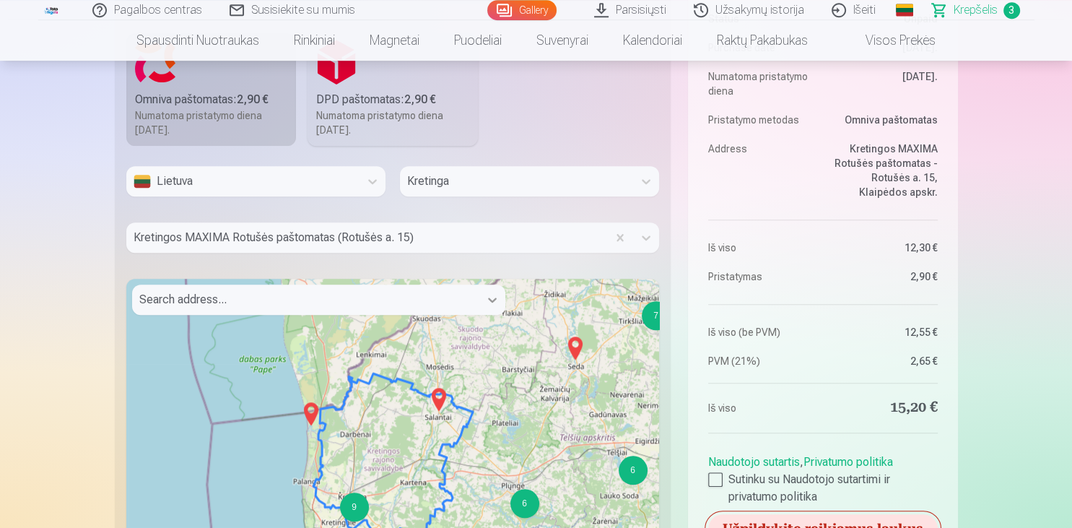
click at [490, 297] on icon at bounding box center [492, 299] width 14 height 14
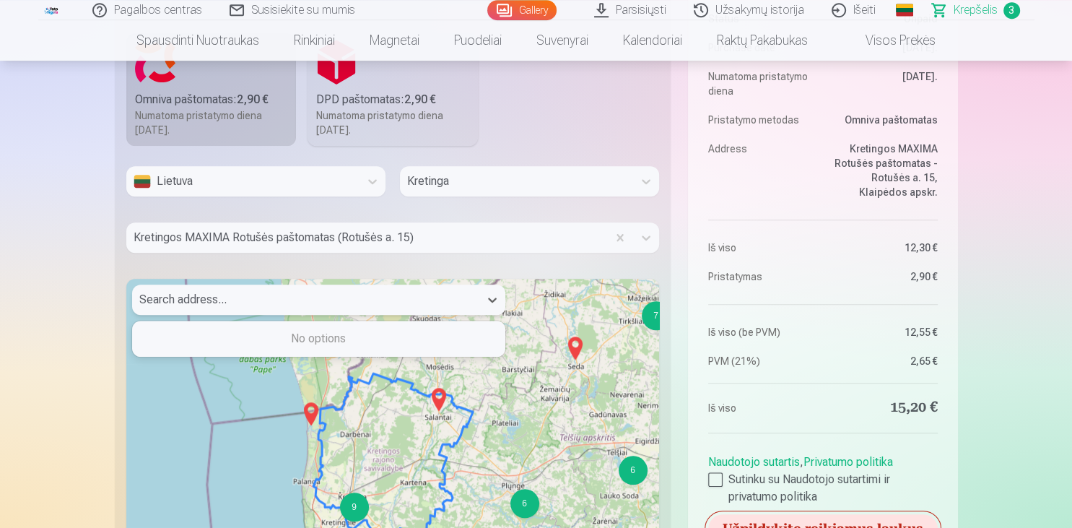
click at [304, 300] on div at bounding box center [305, 299] width 333 height 20
type input "**"
click at [334, 340] on div "Lithuania" at bounding box center [319, 338] width 372 height 29
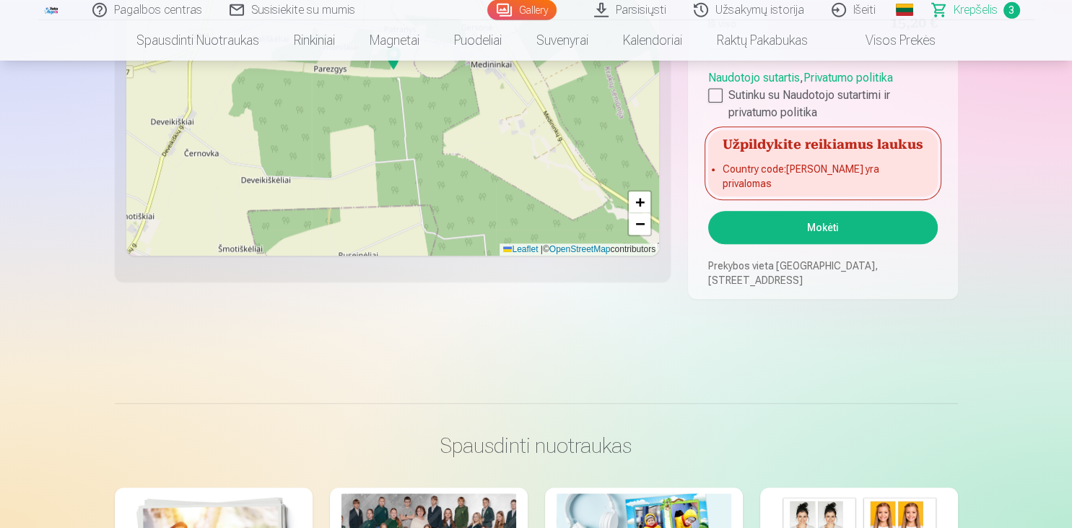
scroll to position [1481, 0]
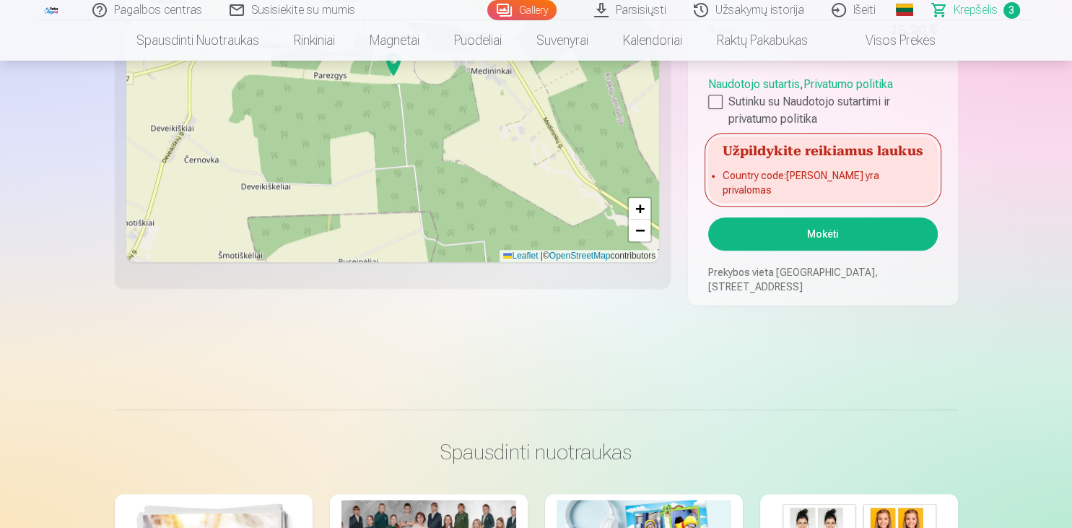
click at [863, 230] on button "Mokėti" at bounding box center [822, 233] width 229 height 33
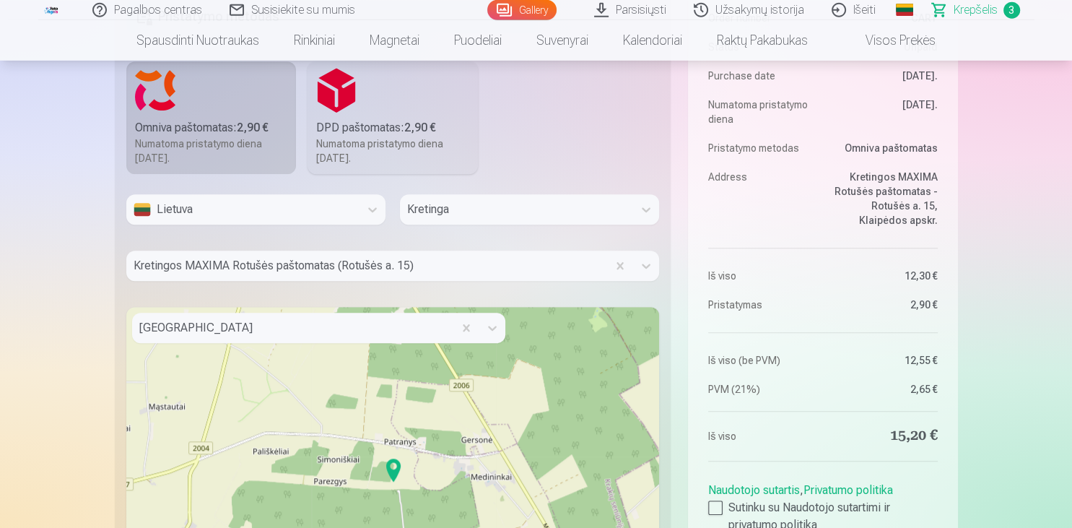
scroll to position [1097, 0]
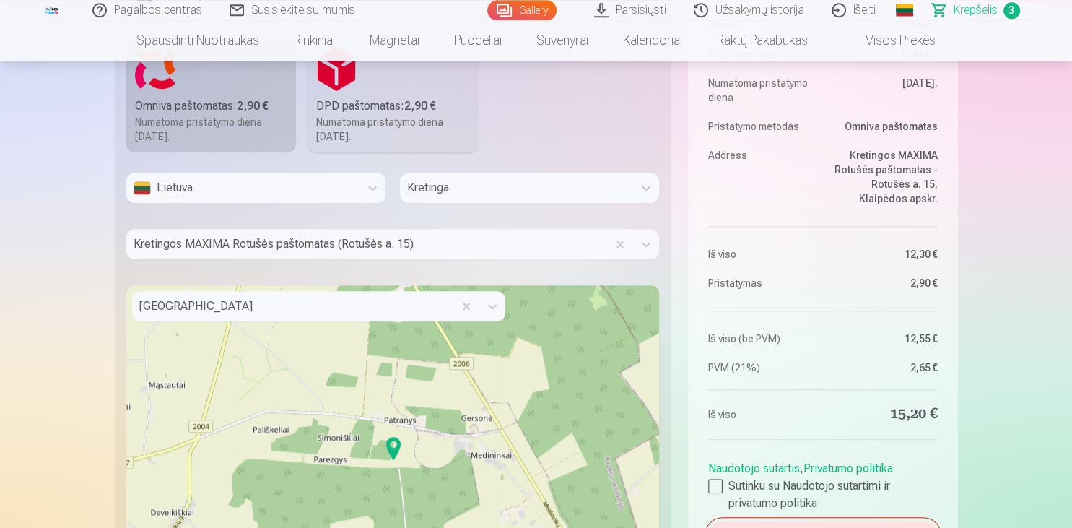
click at [196, 308] on div at bounding box center [292, 306] width 307 height 20
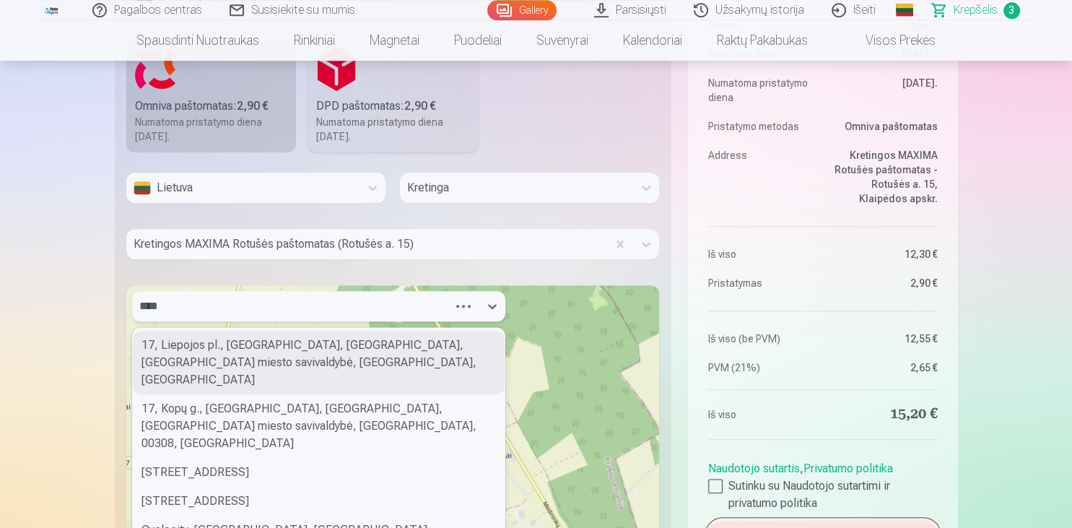
type input "*****"
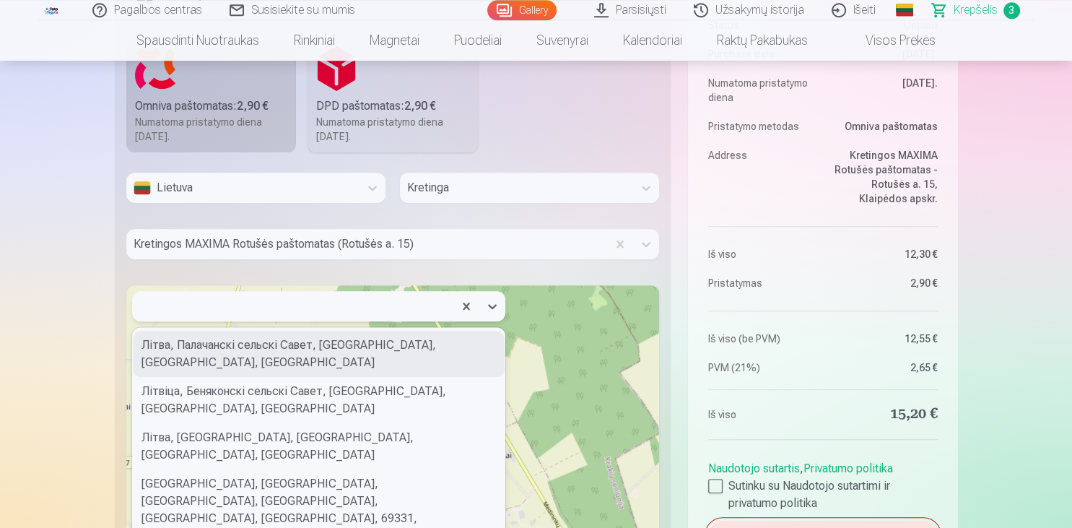
click at [234, 312] on div at bounding box center [292, 306] width 307 height 20
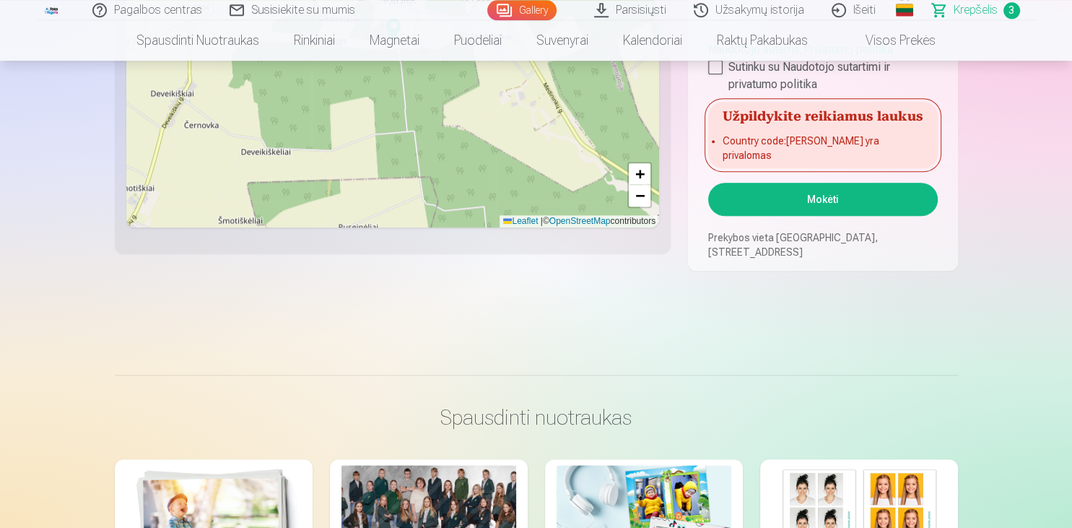
scroll to position [1495, 0]
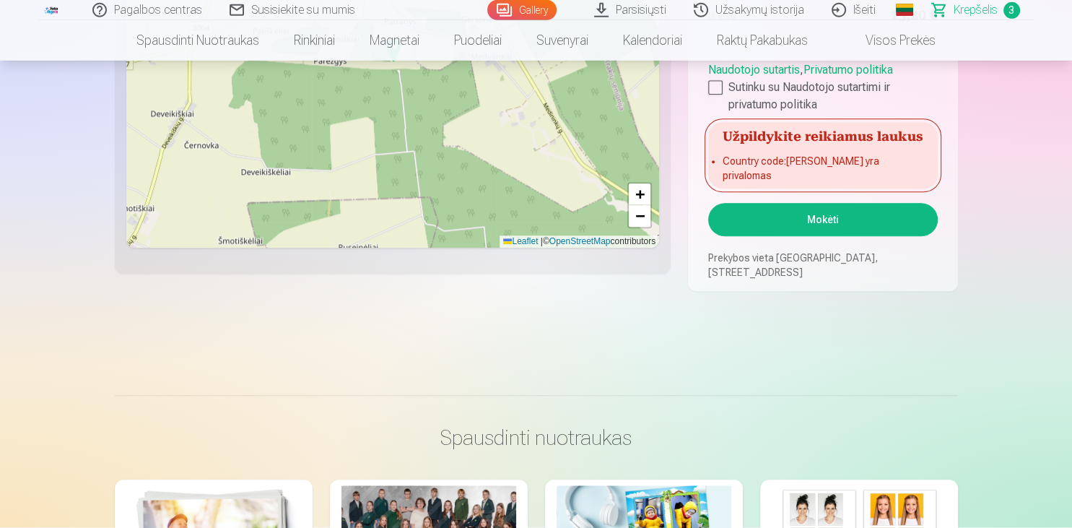
click at [854, 226] on button "Mokėti" at bounding box center [822, 220] width 229 height 33
click at [856, 231] on button "Mokėti" at bounding box center [822, 220] width 229 height 33
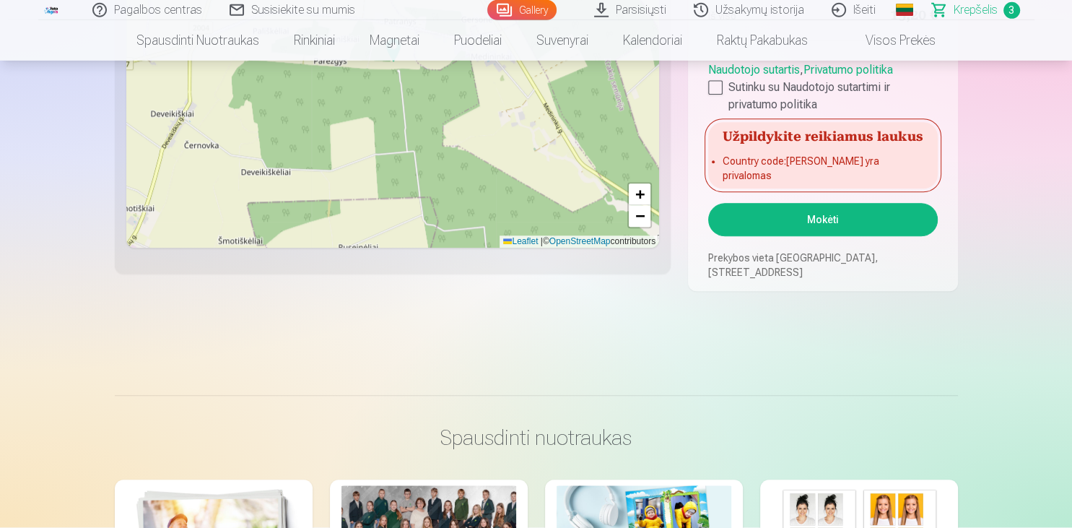
click at [856, 231] on button "Mokėti" at bounding box center [822, 220] width 229 height 33
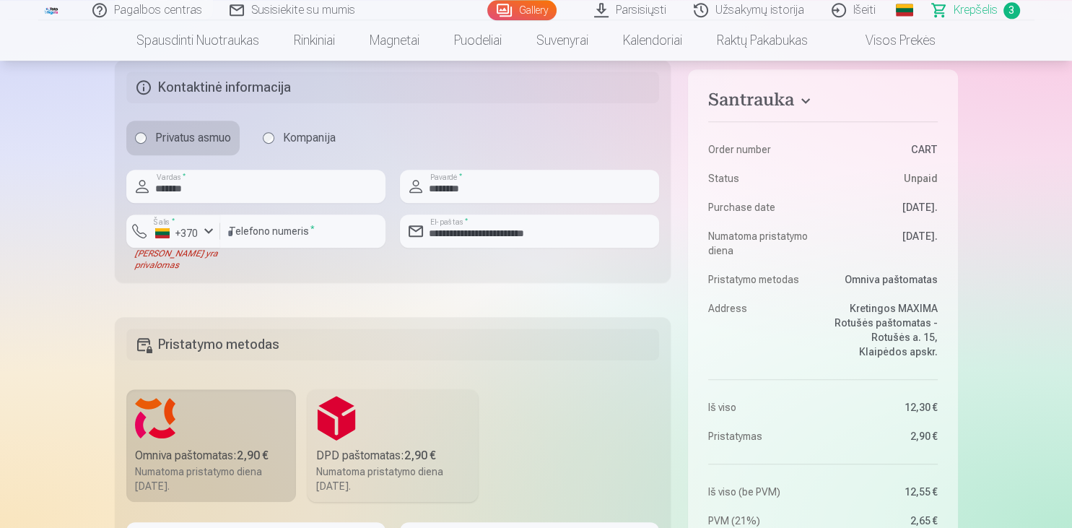
scroll to position [733, 0]
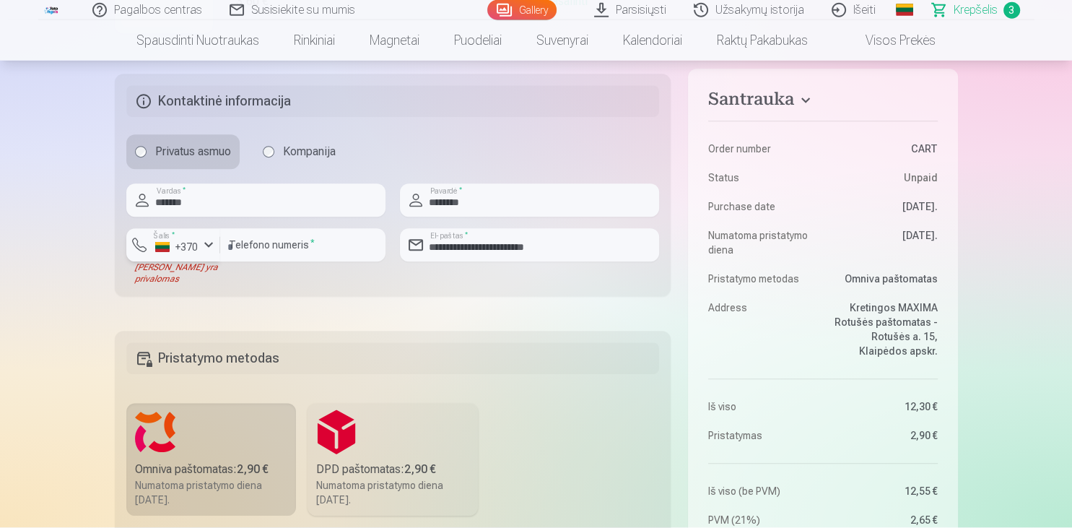
click at [186, 248] on div "+370" at bounding box center [176, 247] width 43 height 14
click at [199, 276] on li "+370 Lithuania" at bounding box center [239, 279] width 209 height 29
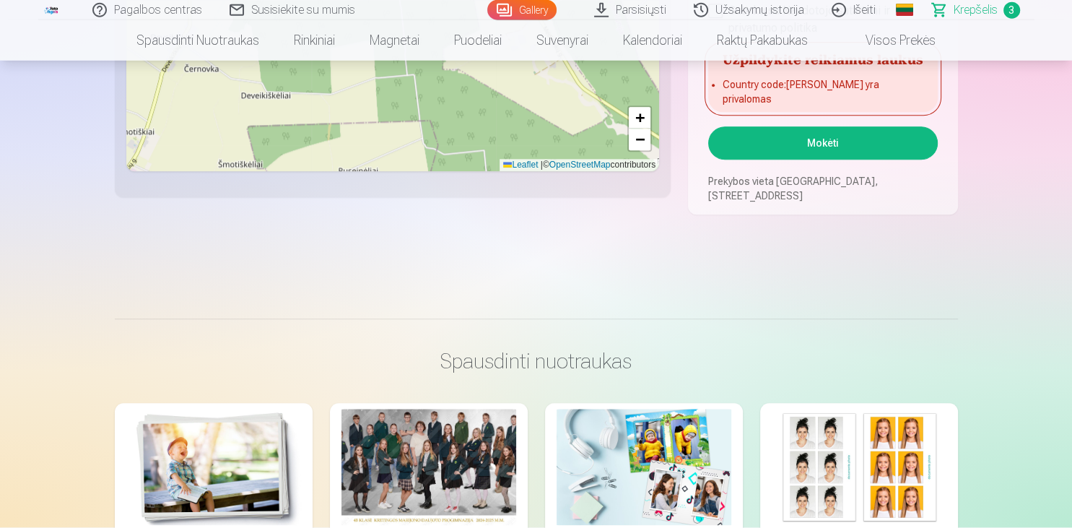
scroll to position [1558, 0]
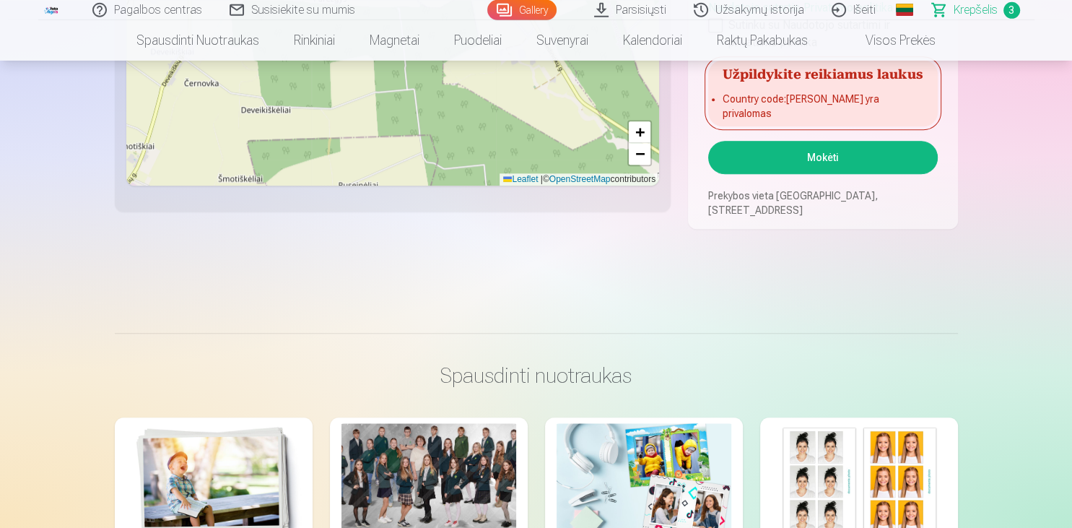
click at [871, 165] on button "Mokėti" at bounding box center [822, 157] width 229 height 33
